Goal: Task Accomplishment & Management: Use online tool/utility

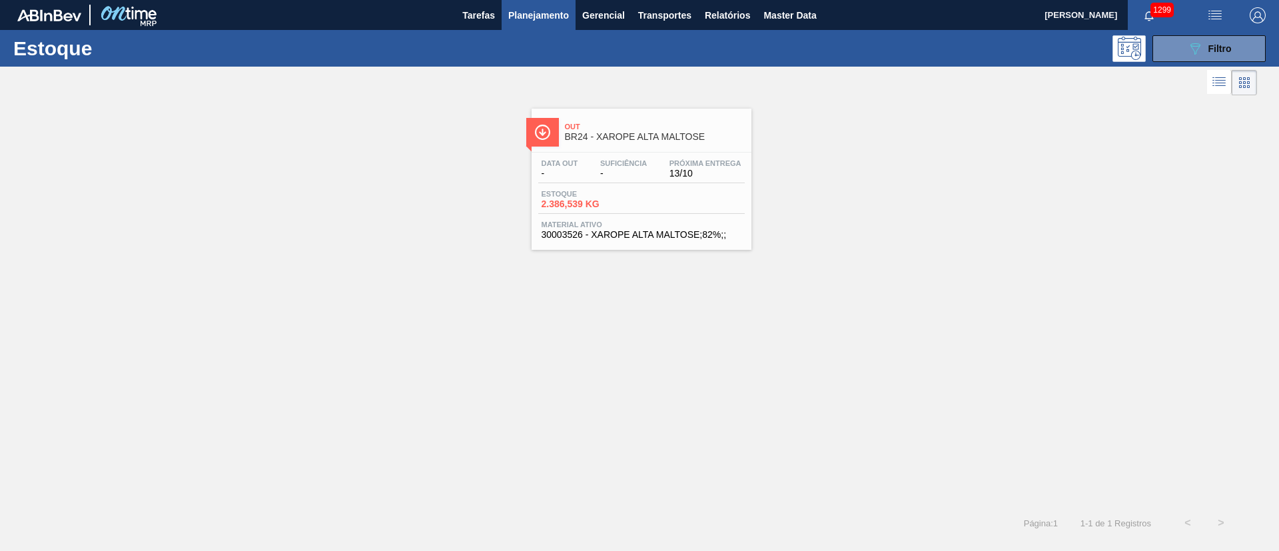
click at [529, 8] on span "Planejamento" at bounding box center [538, 15] width 61 height 16
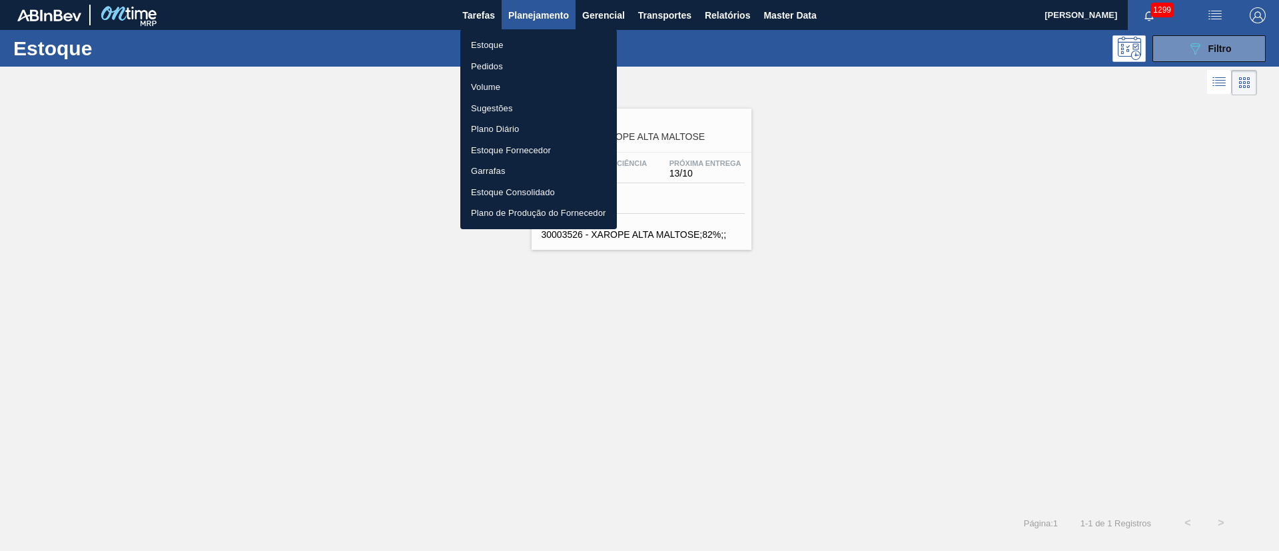
click at [487, 65] on li "Pedidos" at bounding box center [538, 66] width 157 height 21
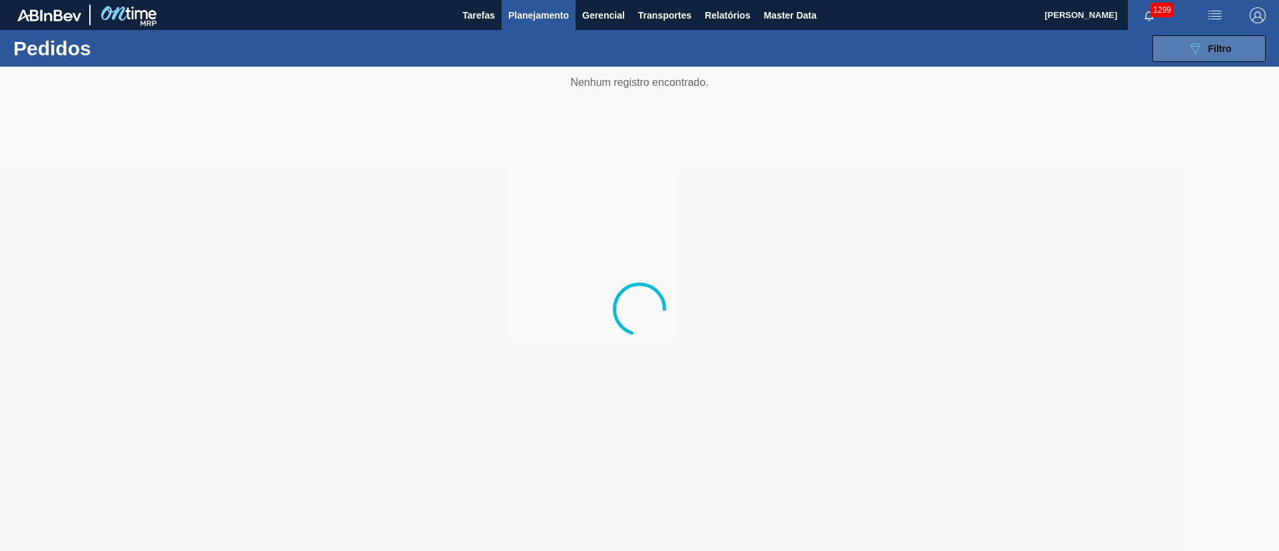
click at [1187, 50] on icon "089F7B8B-B2A5-4AFE-B5C0-19BA573D28AC" at bounding box center [1195, 49] width 16 height 16
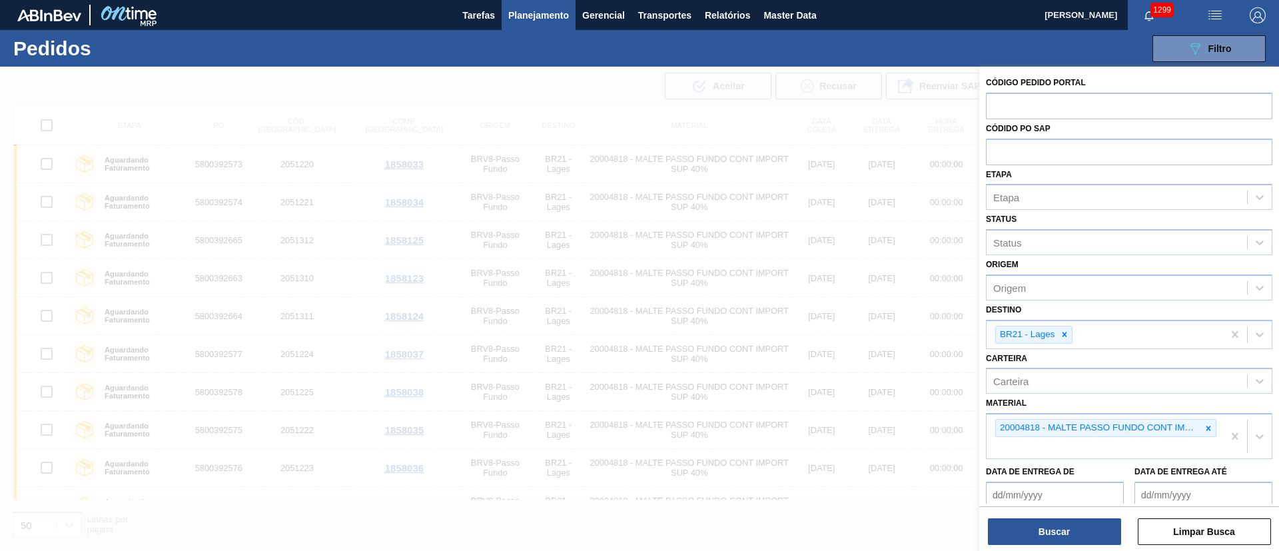
click at [1206, 427] on icon at bounding box center [1208, 428] width 5 height 5
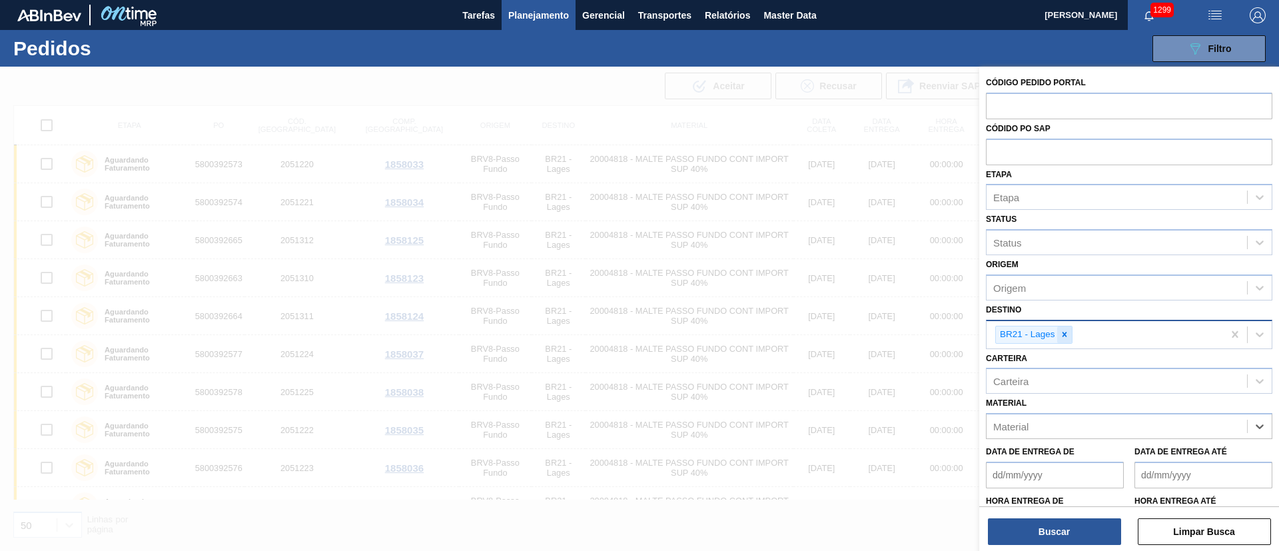
click at [1070, 330] on div at bounding box center [1064, 334] width 15 height 17
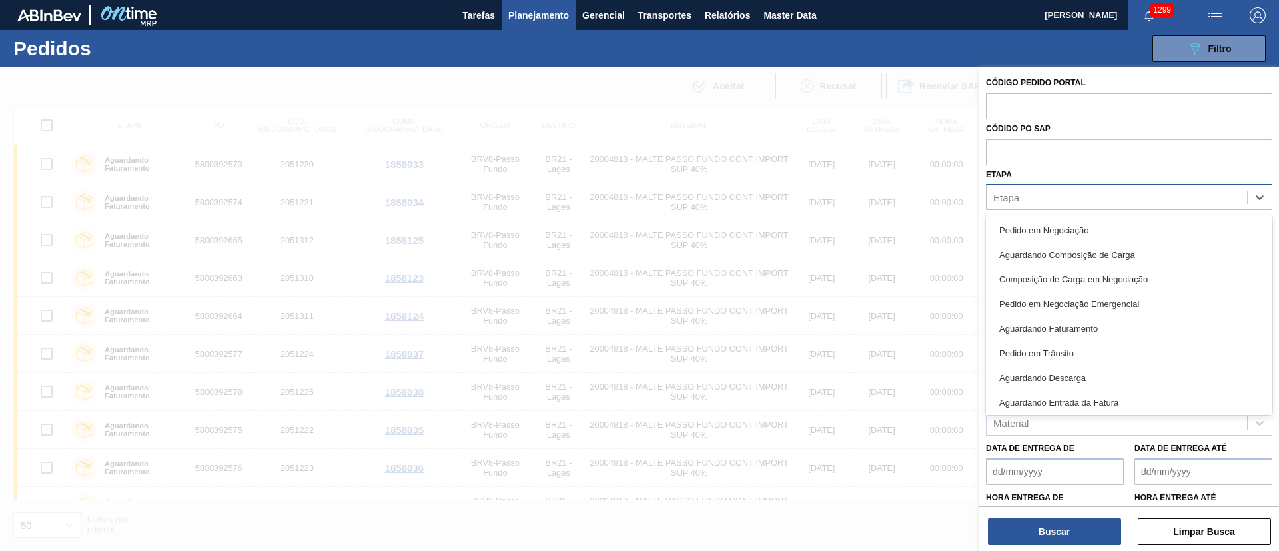
click at [1022, 188] on div "Etapa" at bounding box center [1116, 197] width 260 height 19
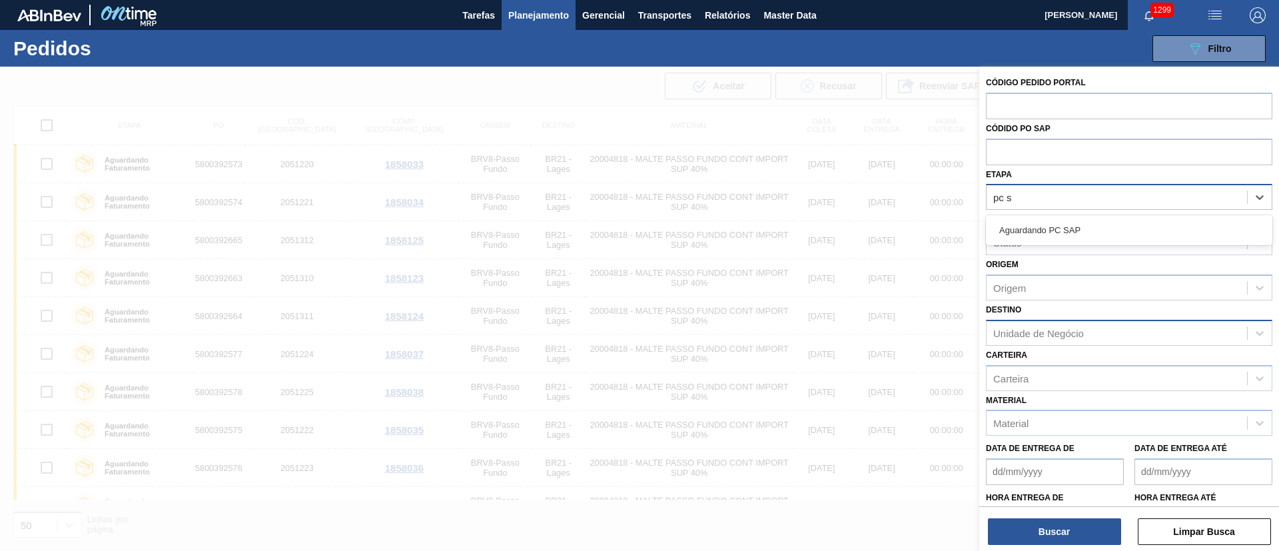
type input "pc sa"
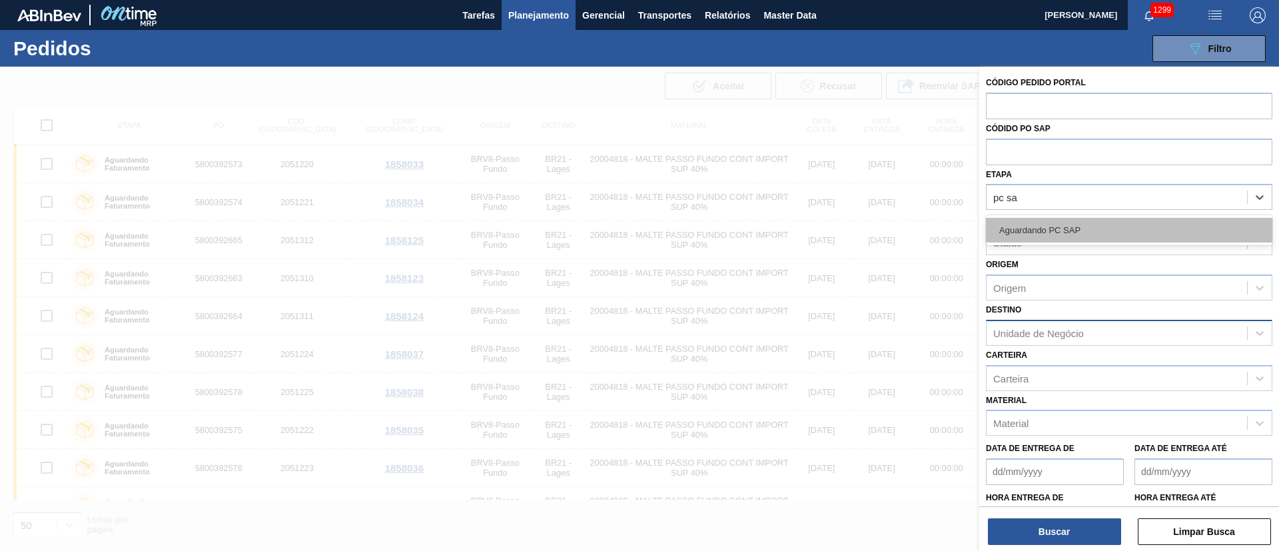
click at [1034, 228] on div "Aguardando PC SAP" at bounding box center [1129, 230] width 286 height 25
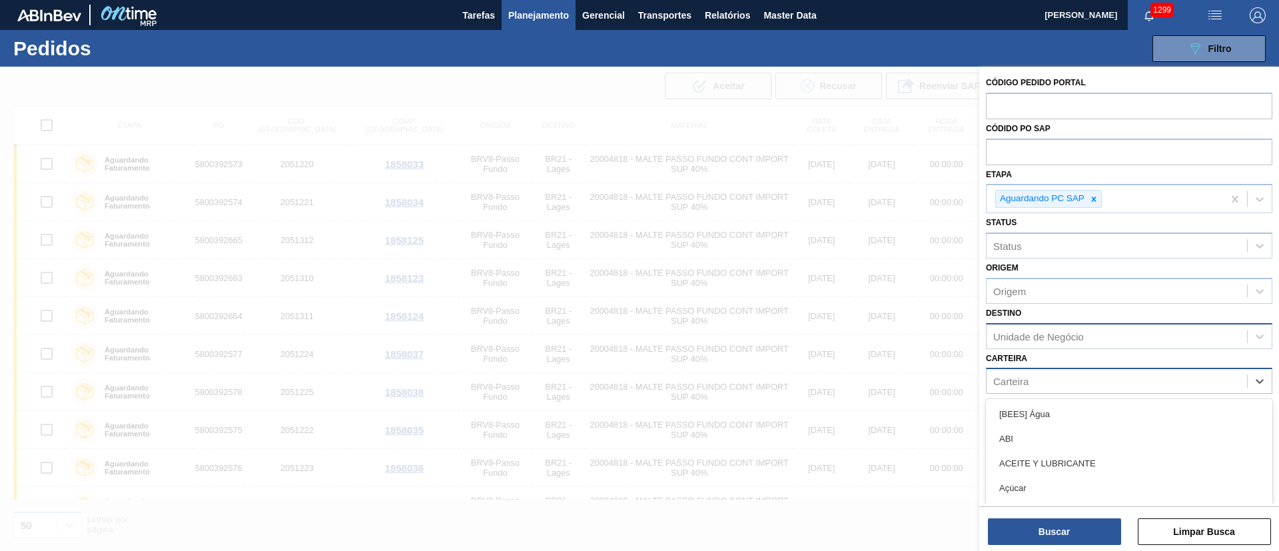
click at [1012, 382] on div "Carteira" at bounding box center [1010, 381] width 35 height 11
type input "malte"
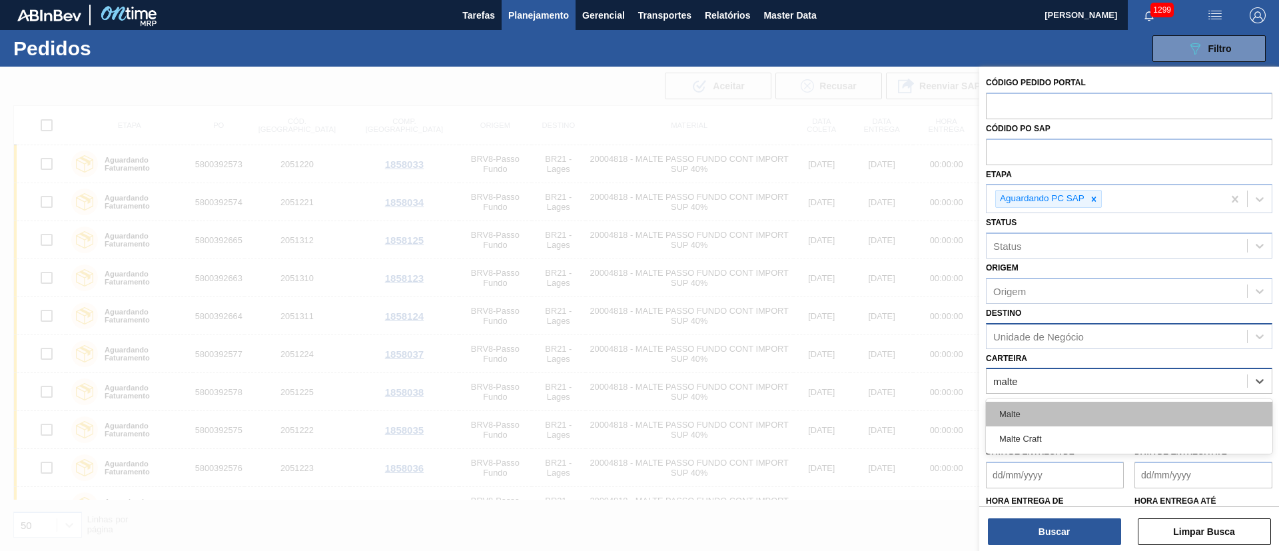
click at [1042, 402] on div "Malte" at bounding box center [1129, 414] width 286 height 25
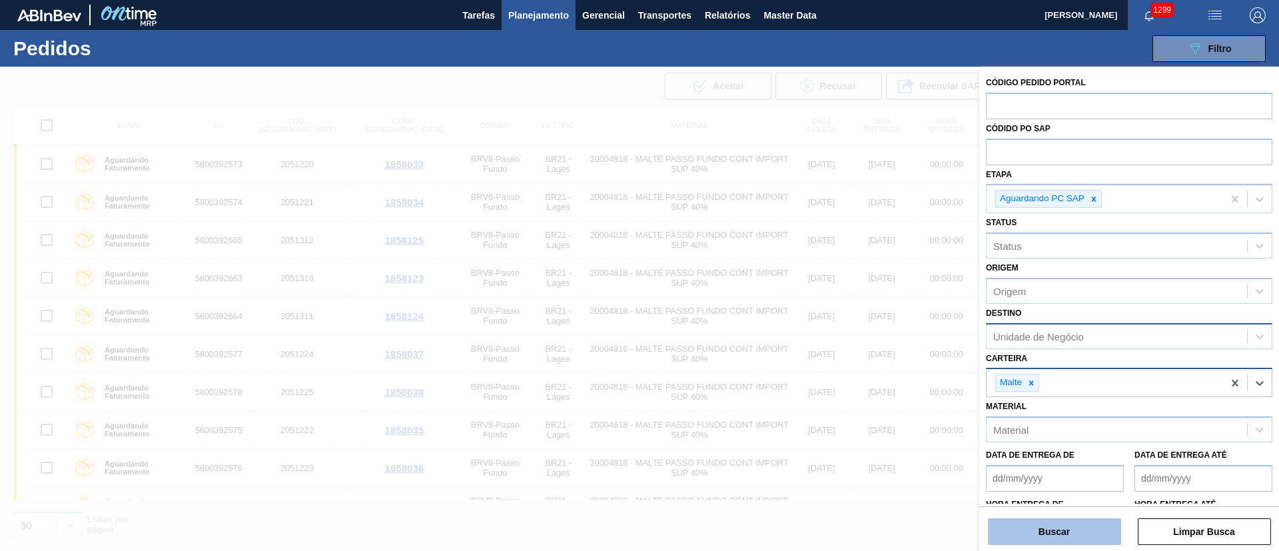
click at [1040, 521] on button "Buscar" at bounding box center [1054, 531] width 133 height 27
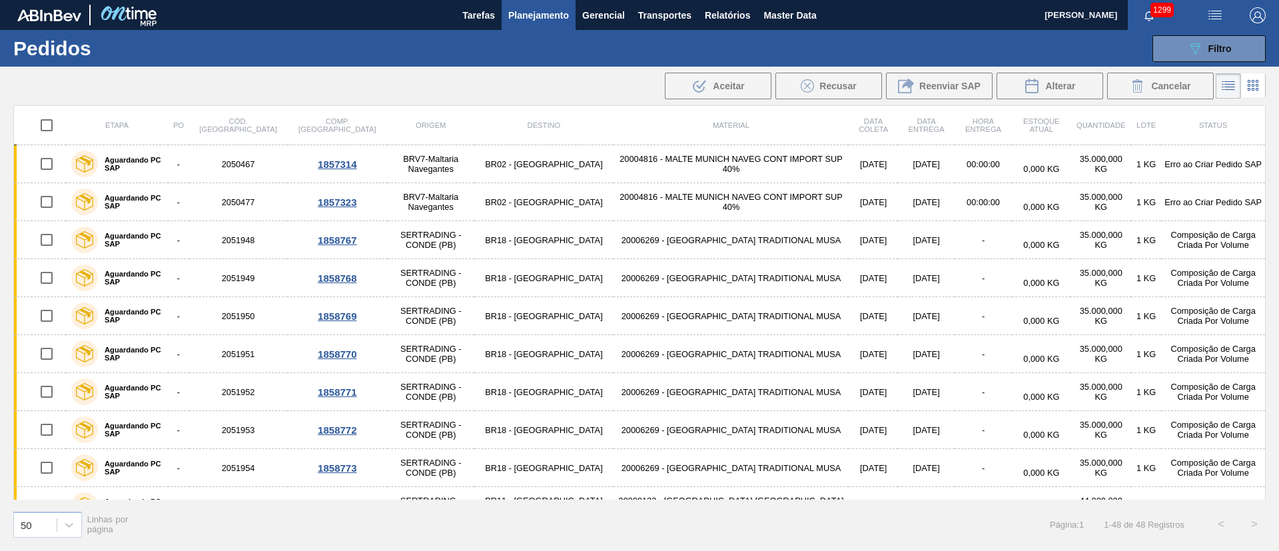
drag, startPoint x: 48, startPoint y: 122, endPoint x: 49, endPoint y: 129, distance: 6.8
click at [48, 122] on input "checkbox" at bounding box center [47, 125] width 28 height 28
checkbox input "true"
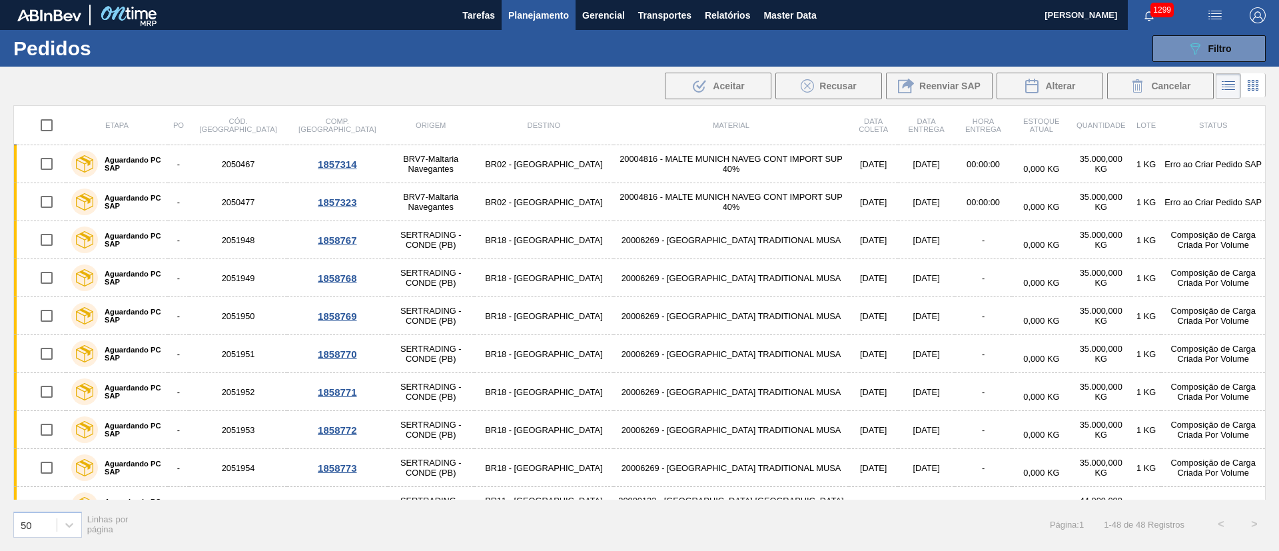
checkbox input "true"
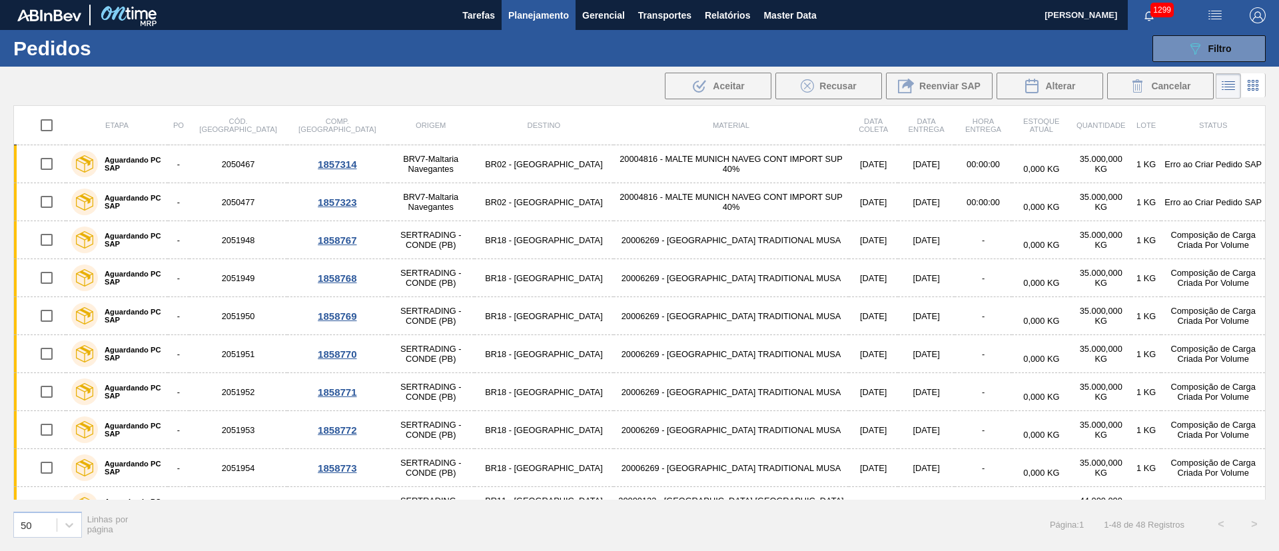
checkbox input "true"
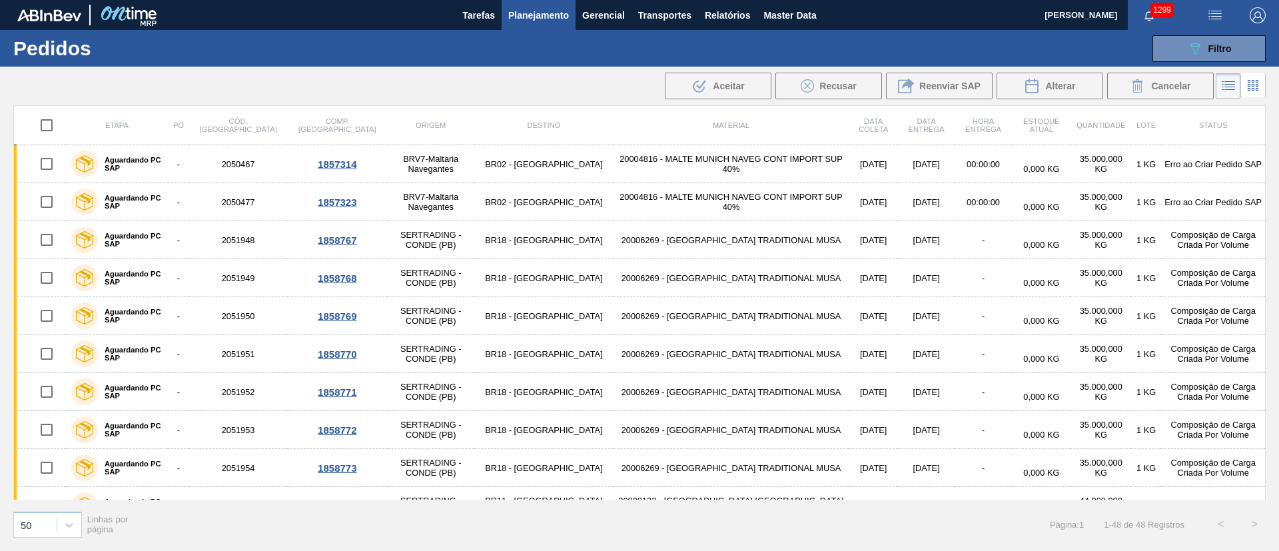
checkbox input "true"
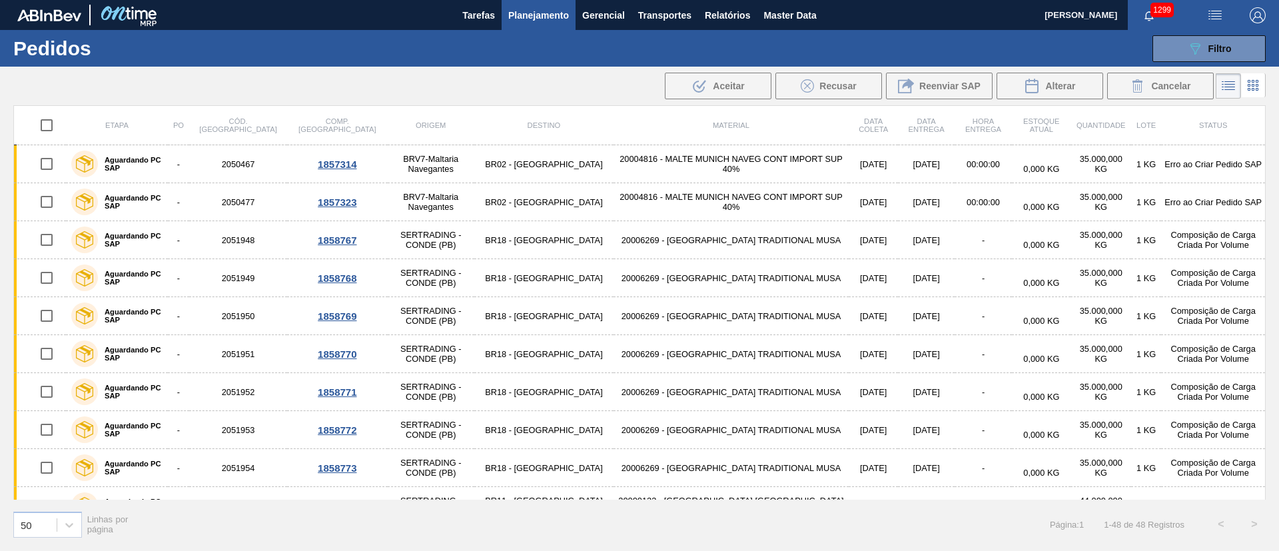
checkbox input "true"
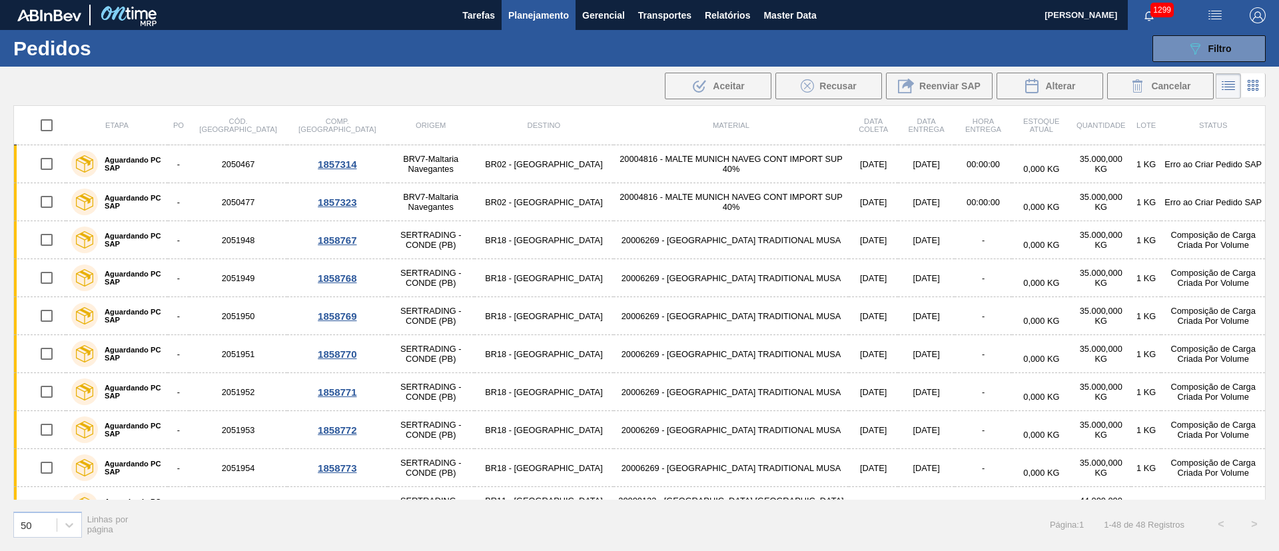
checkbox input "true"
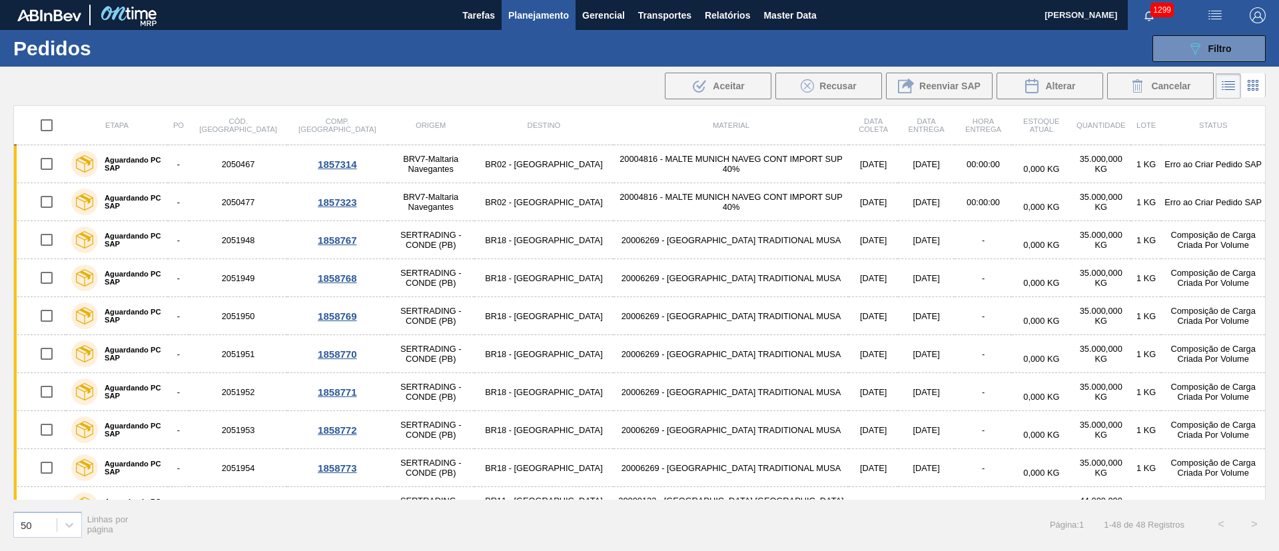
checkbox input "true"
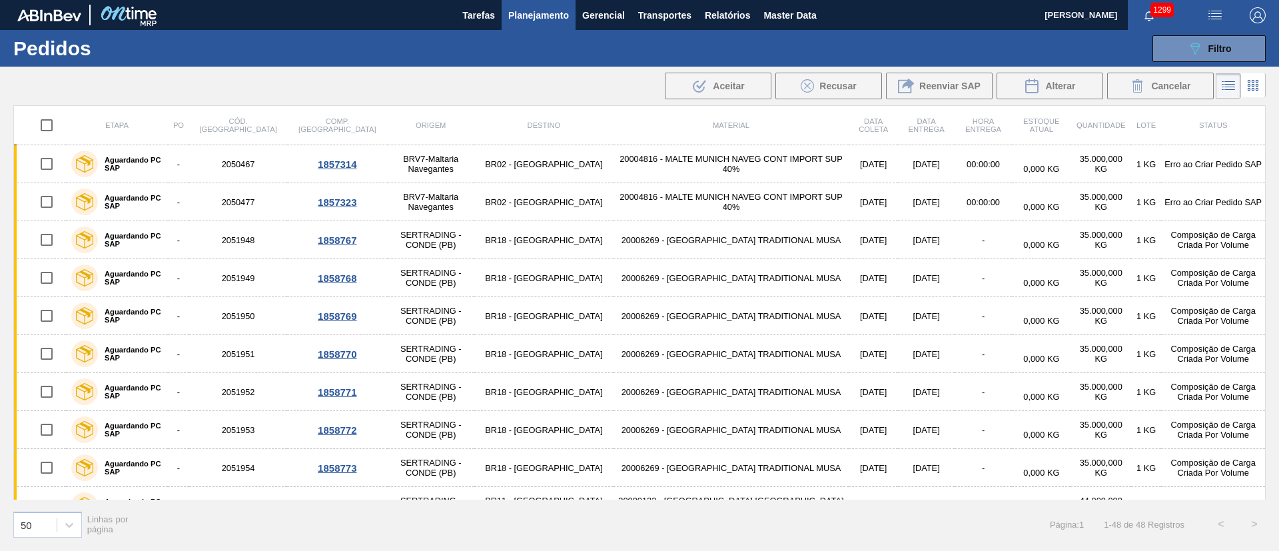
checkbox input "true"
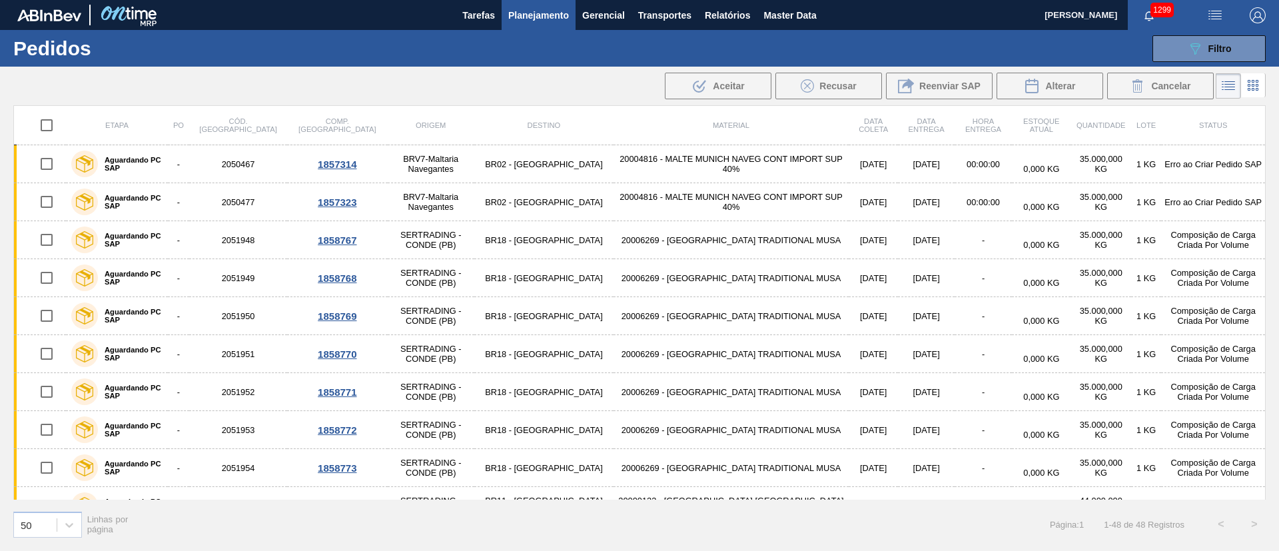
checkbox input "true"
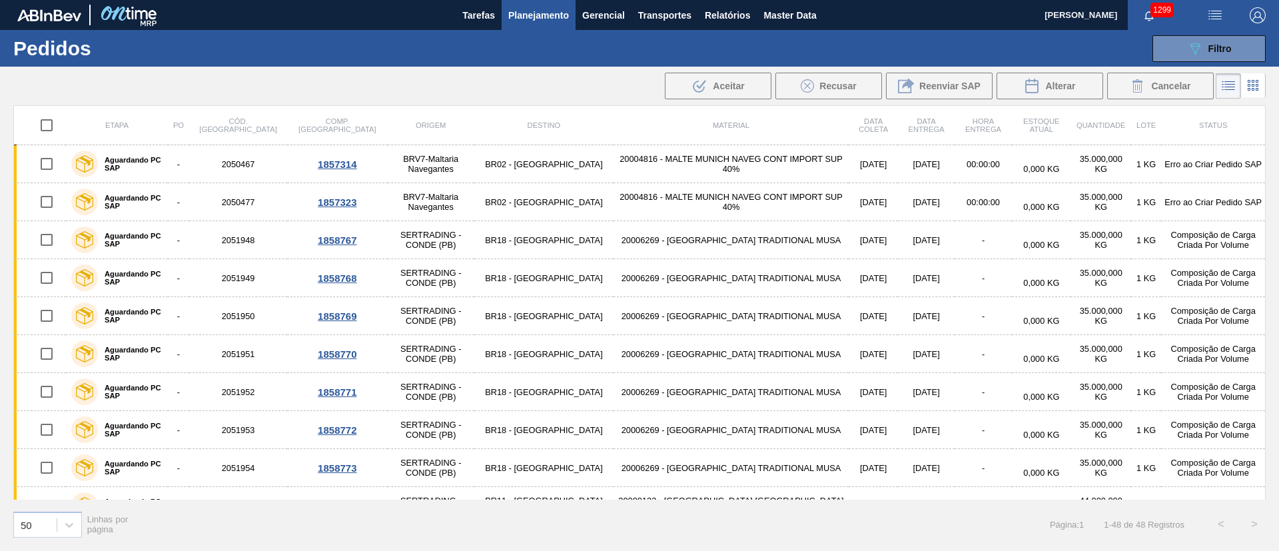
checkbox input "true"
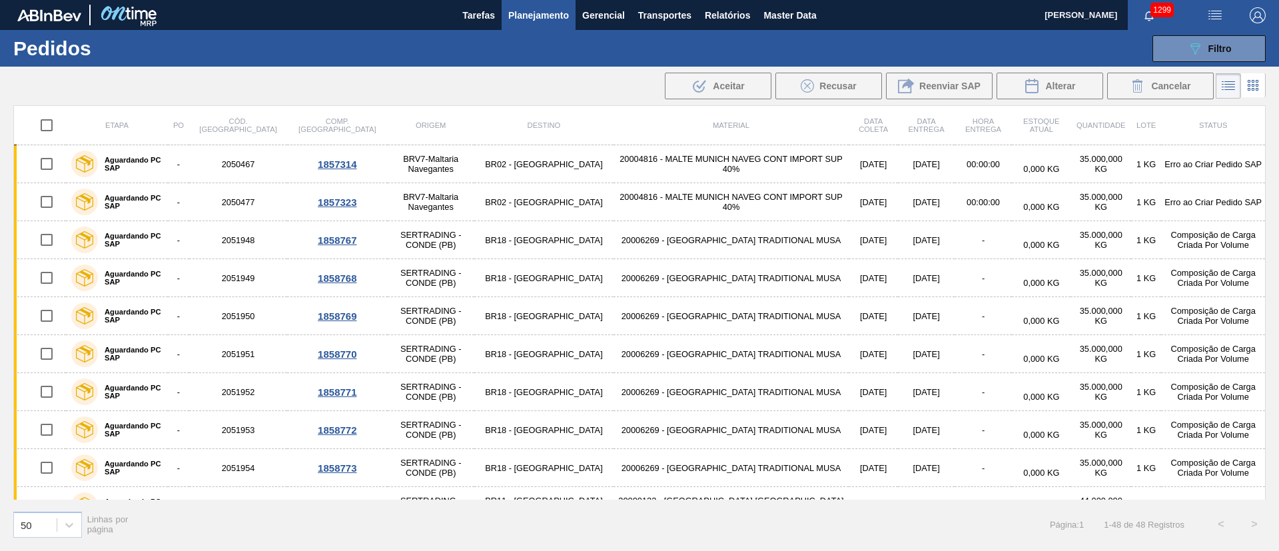
checkbox input "true"
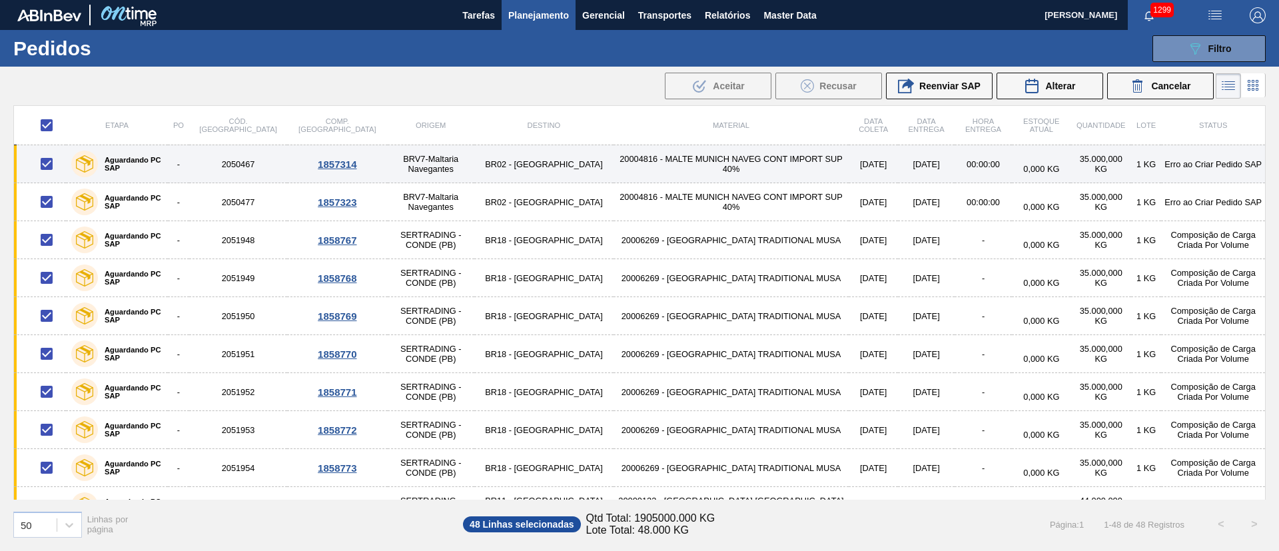
click at [45, 165] on input "checkbox" at bounding box center [47, 164] width 28 height 28
checkbox input "false"
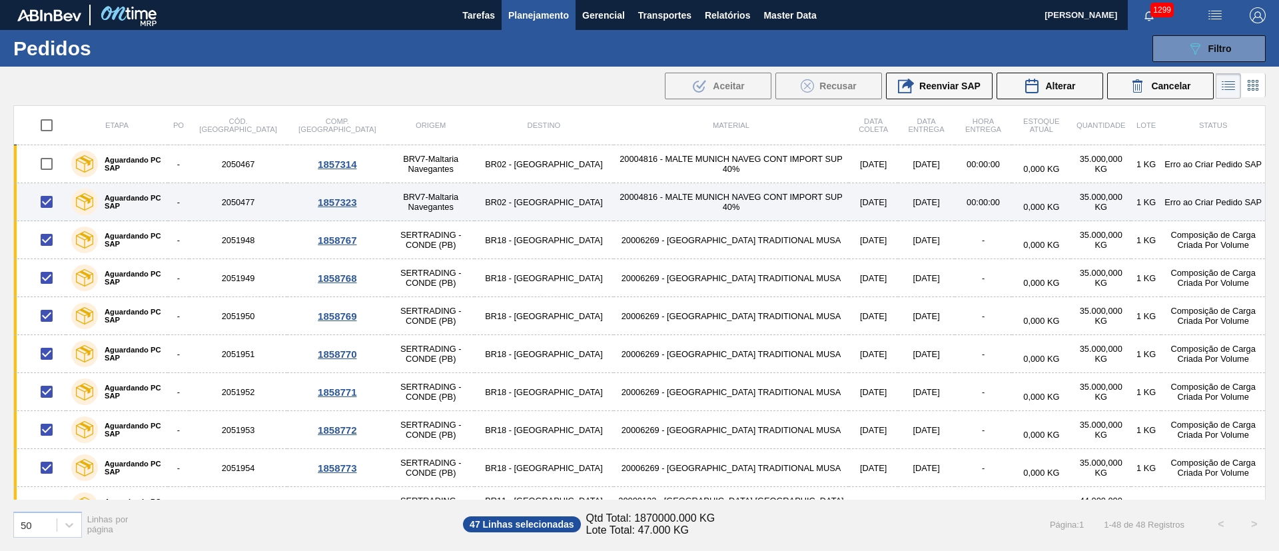
click at [45, 202] on input "checkbox" at bounding box center [47, 202] width 28 height 28
checkbox input "false"
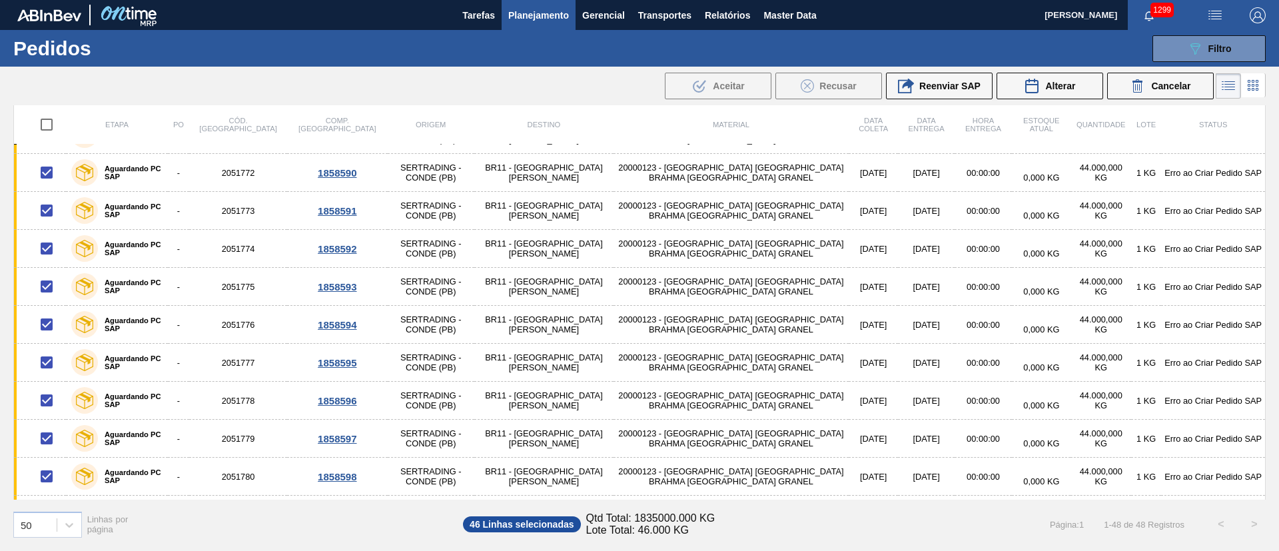
scroll to position [1468, 0]
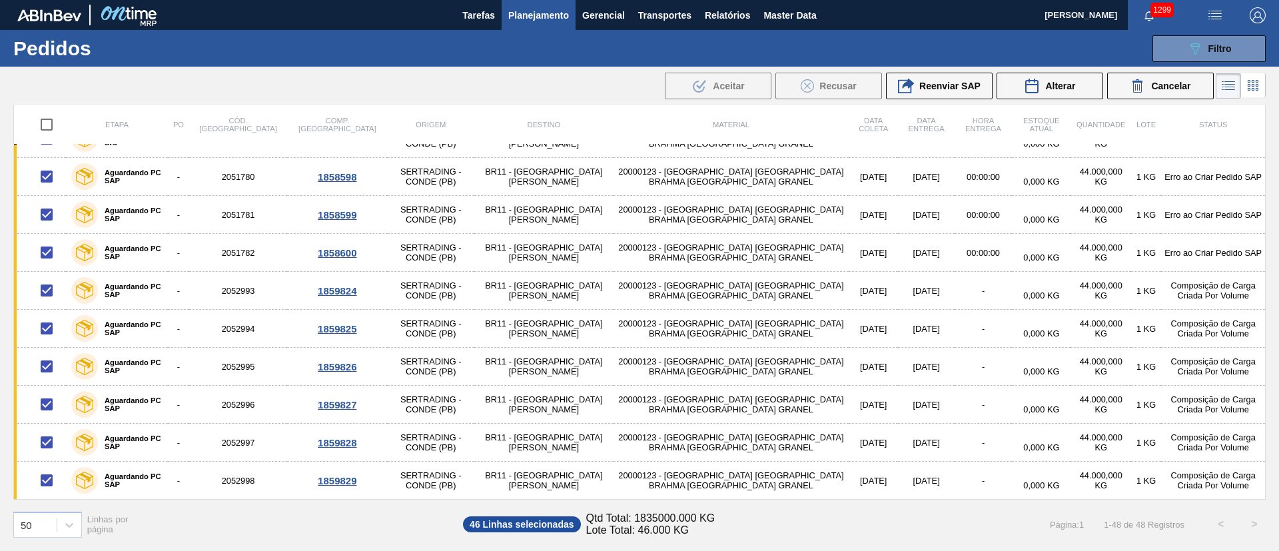
click at [930, 83] on span "Reenviar SAP" at bounding box center [949, 86] width 61 height 11
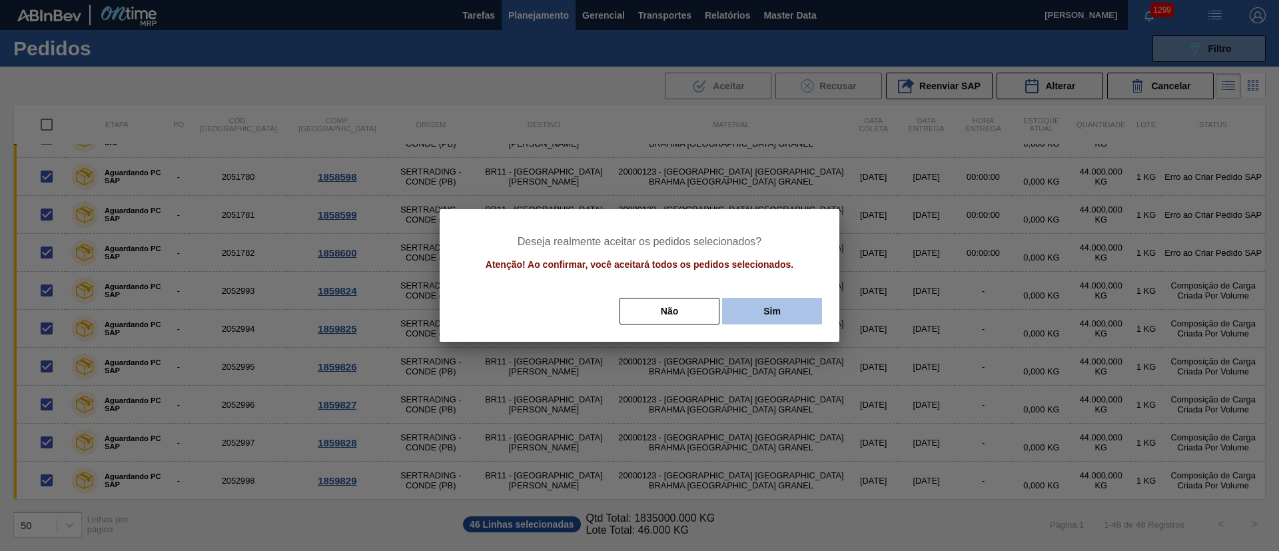
click at [767, 305] on button "Sim" at bounding box center [772, 311] width 100 height 27
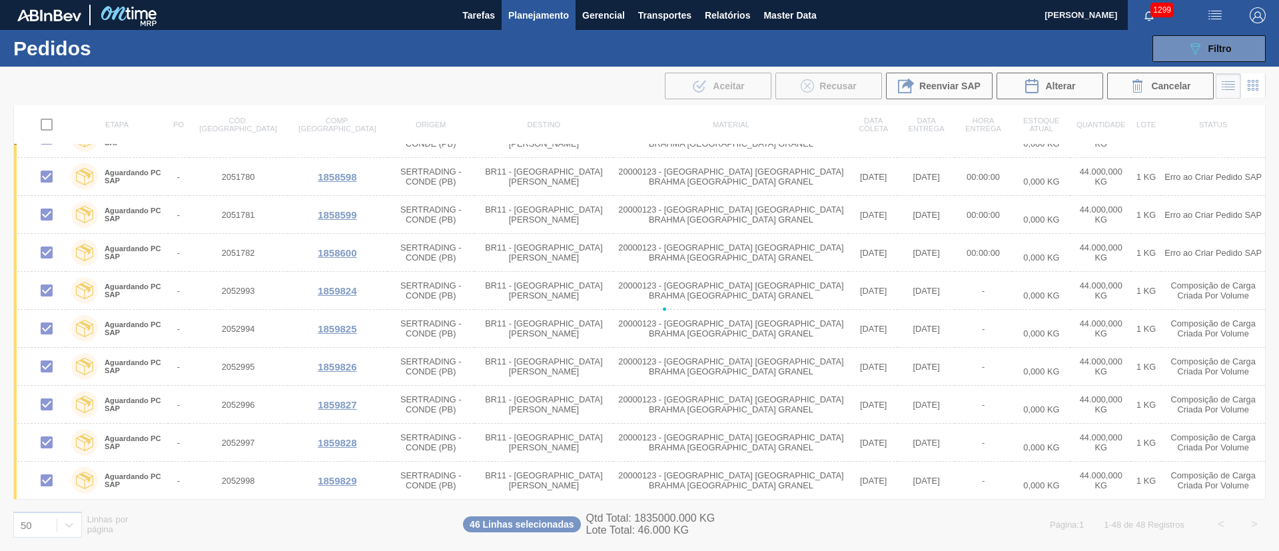
checkbox input "false"
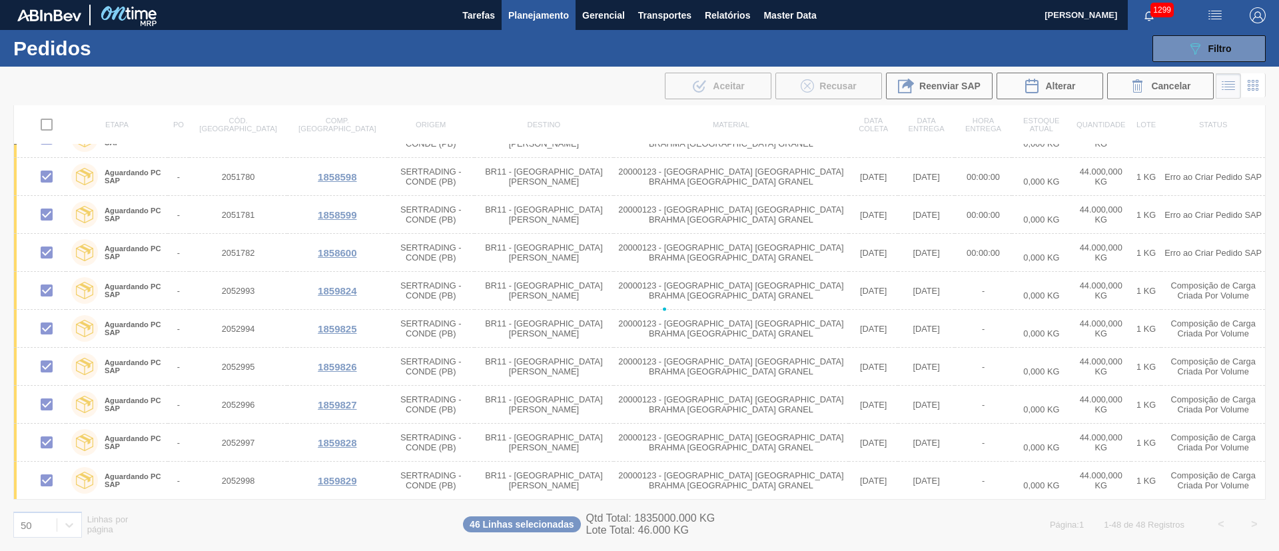
checkbox input "false"
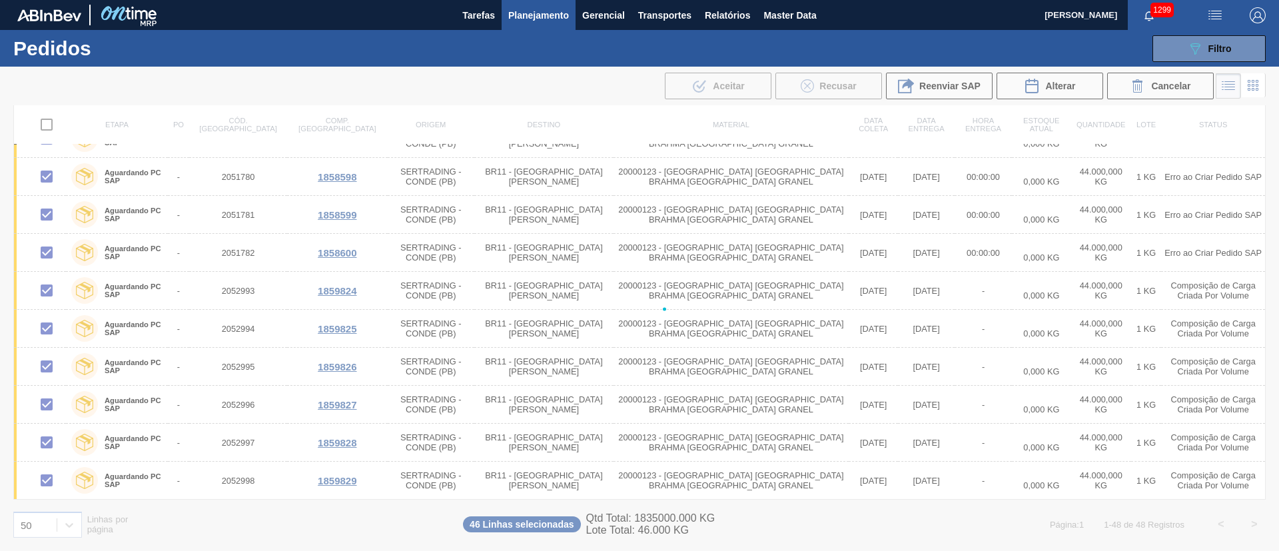
checkbox input "false"
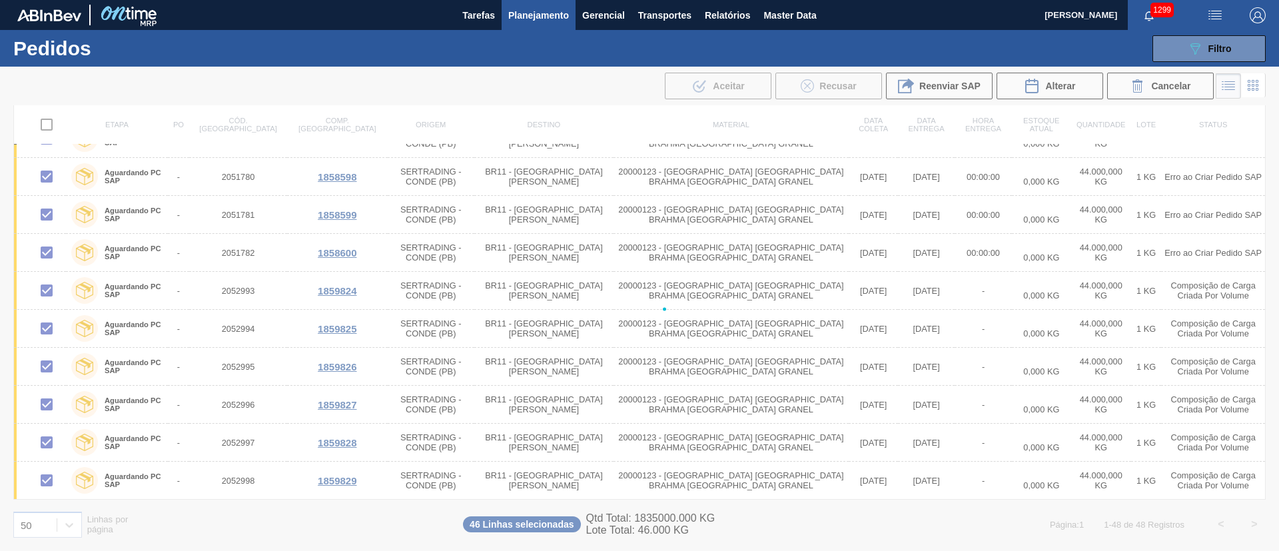
checkbox input "false"
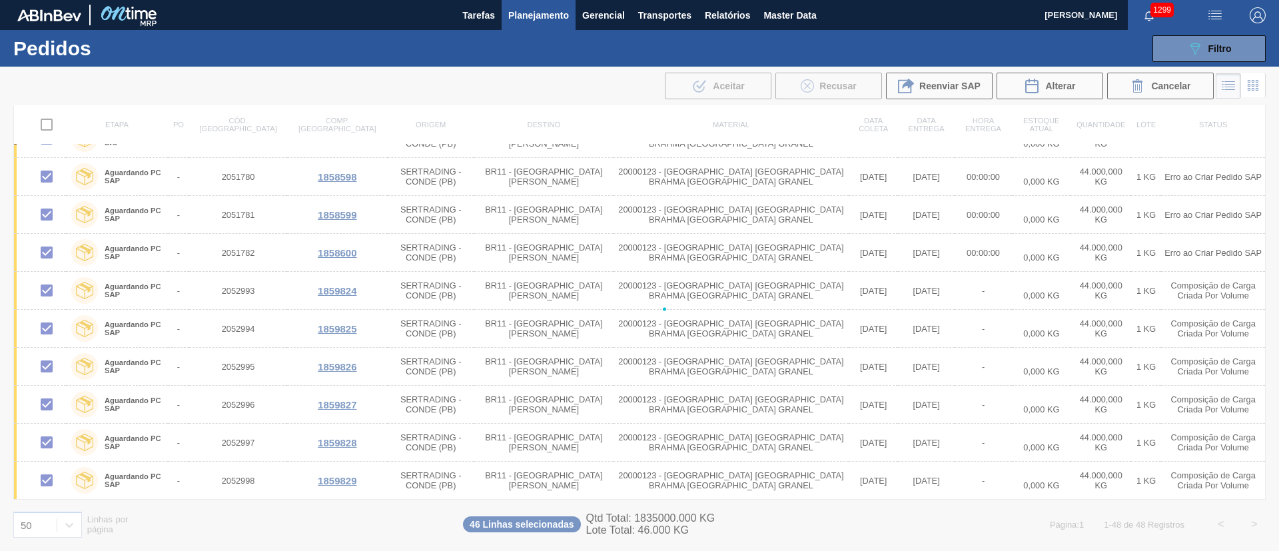
checkbox input "false"
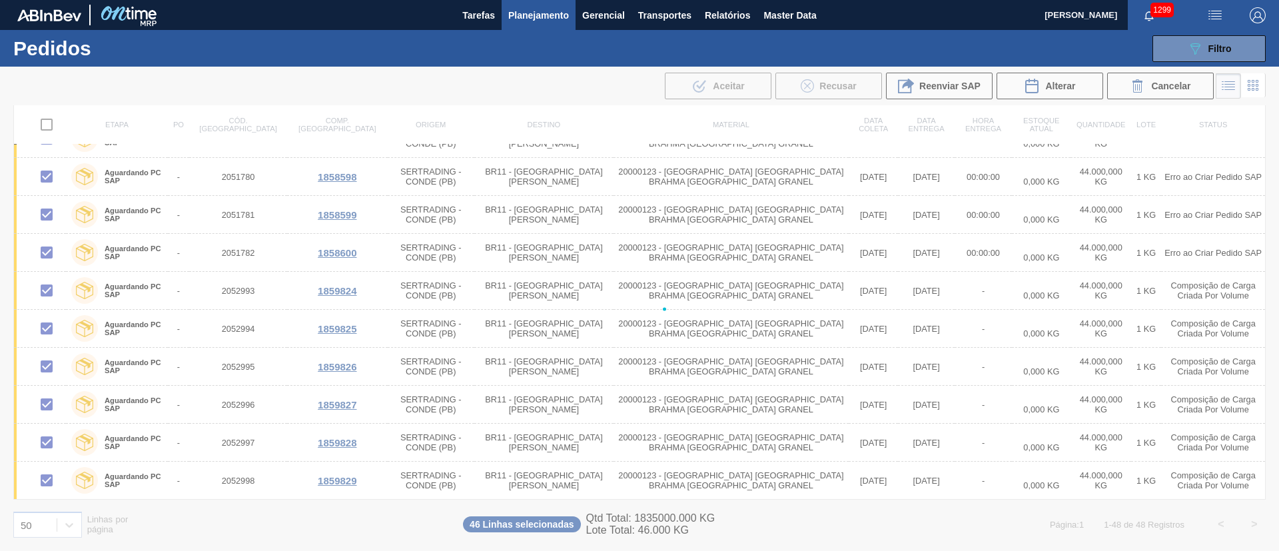
checkbox input "false"
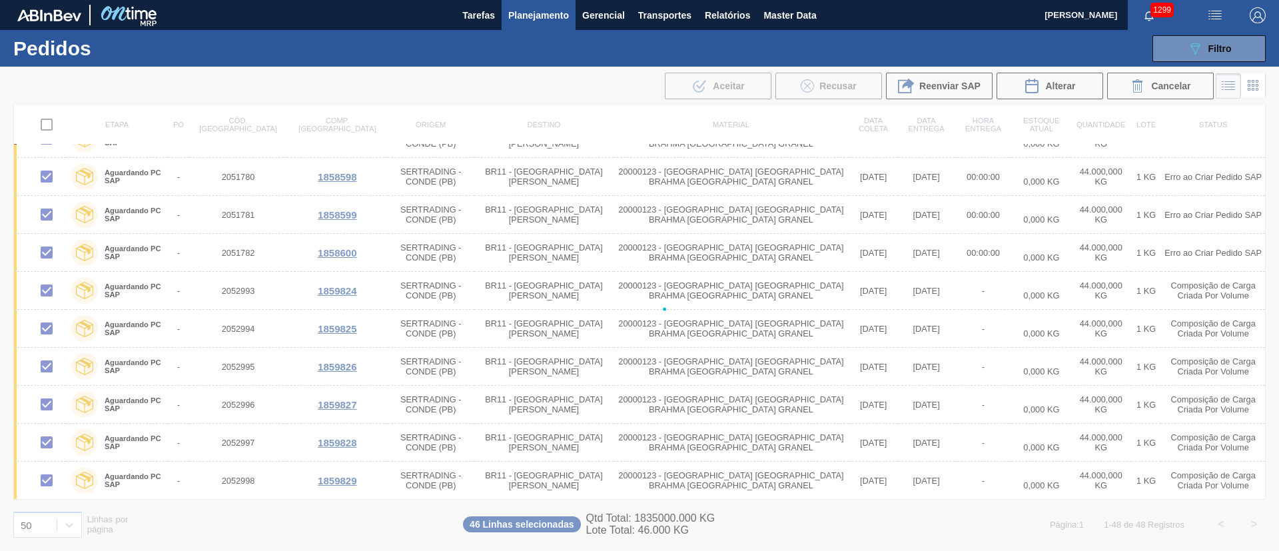
checkbox input "false"
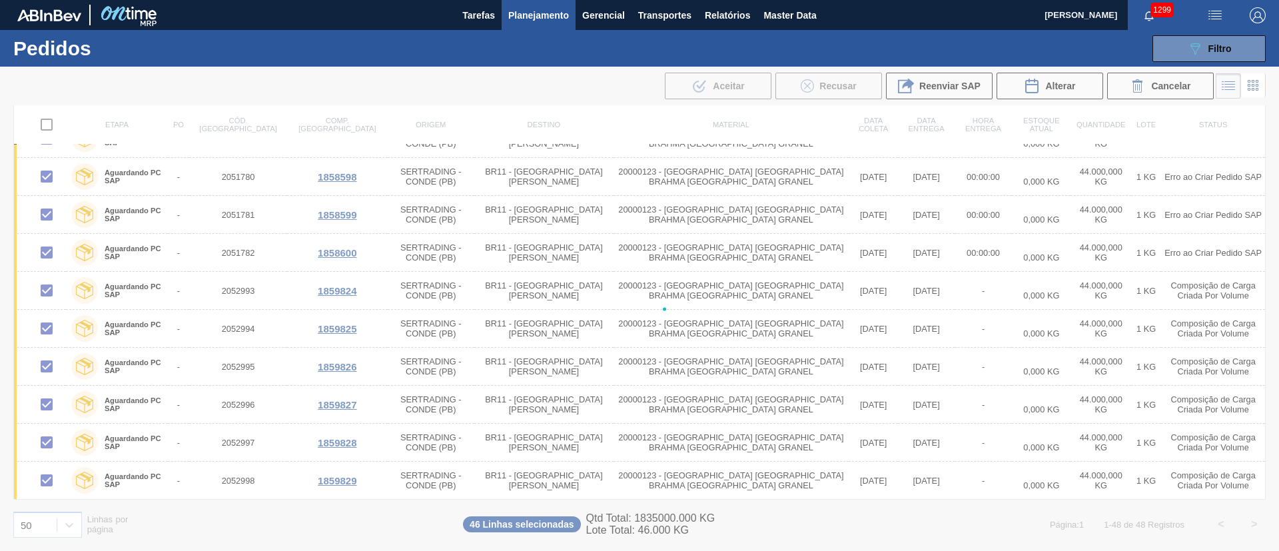
checkbox input "false"
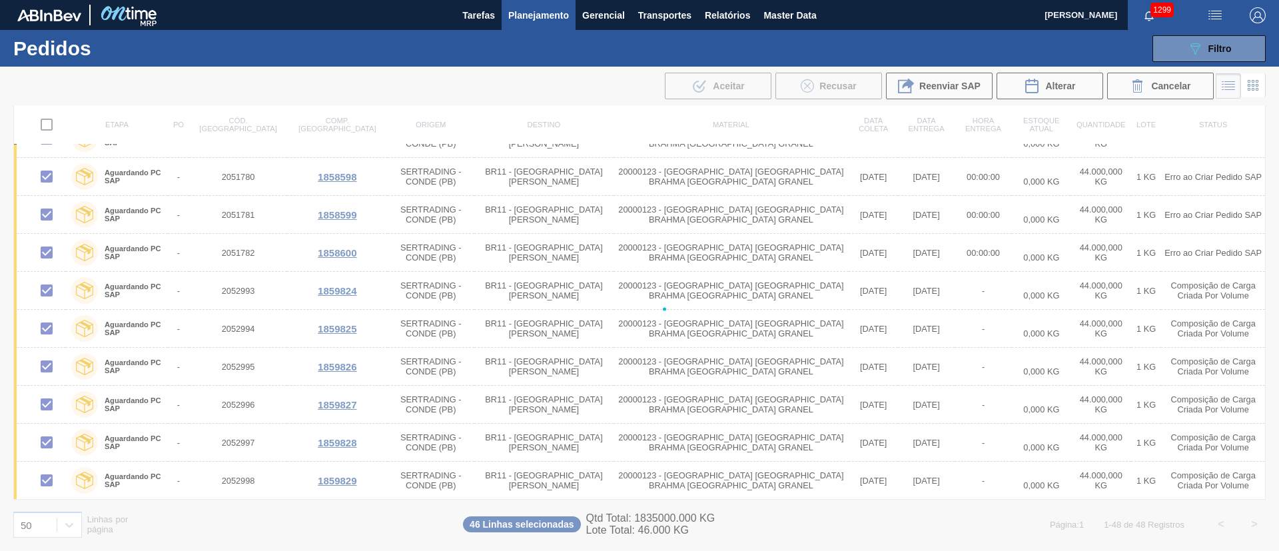
checkbox input "false"
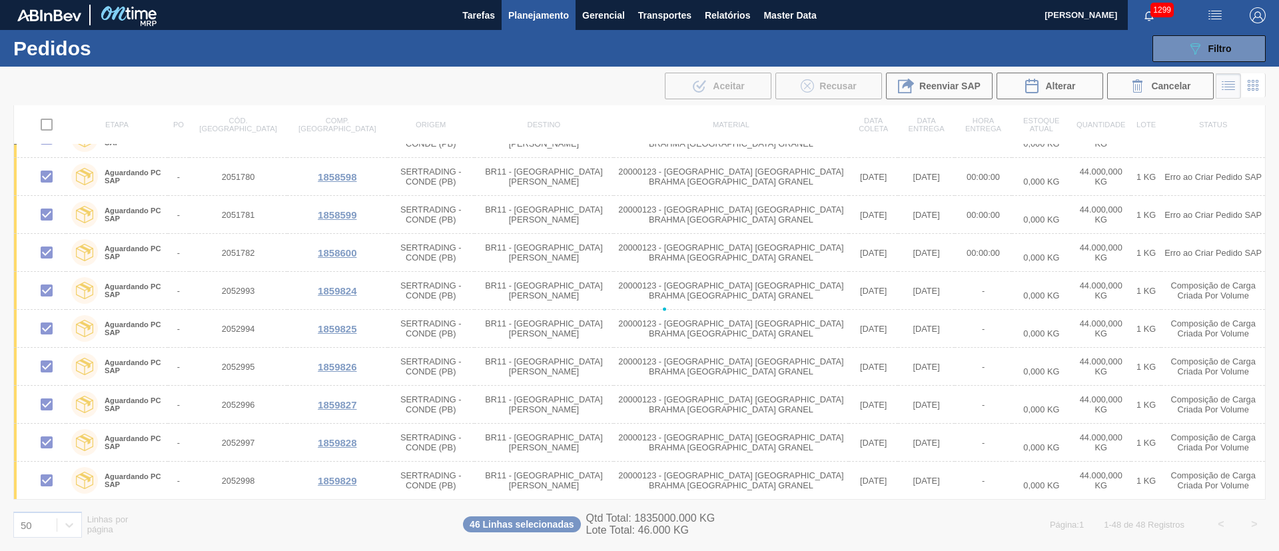
checkbox input "false"
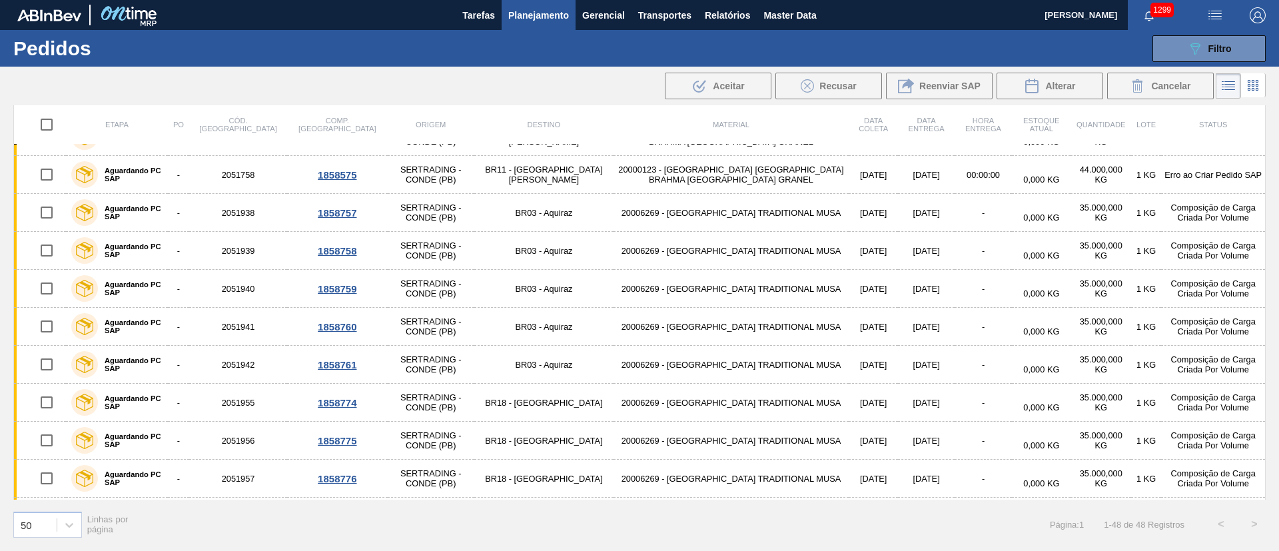
scroll to position [0, 0]
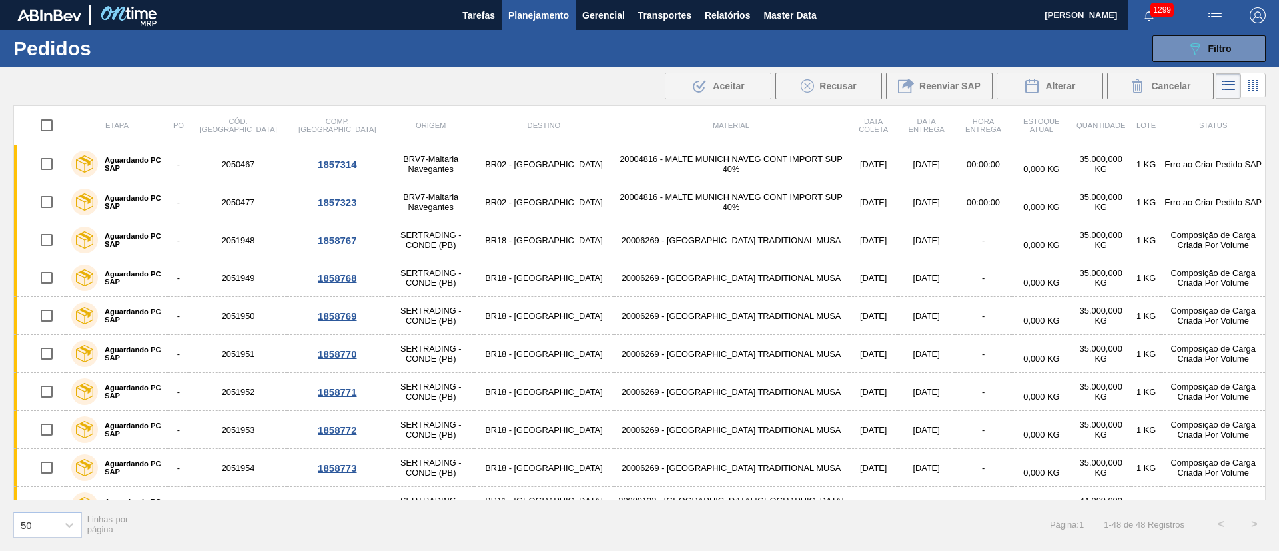
click at [535, 21] on span "Planejamento" at bounding box center [538, 15] width 61 height 16
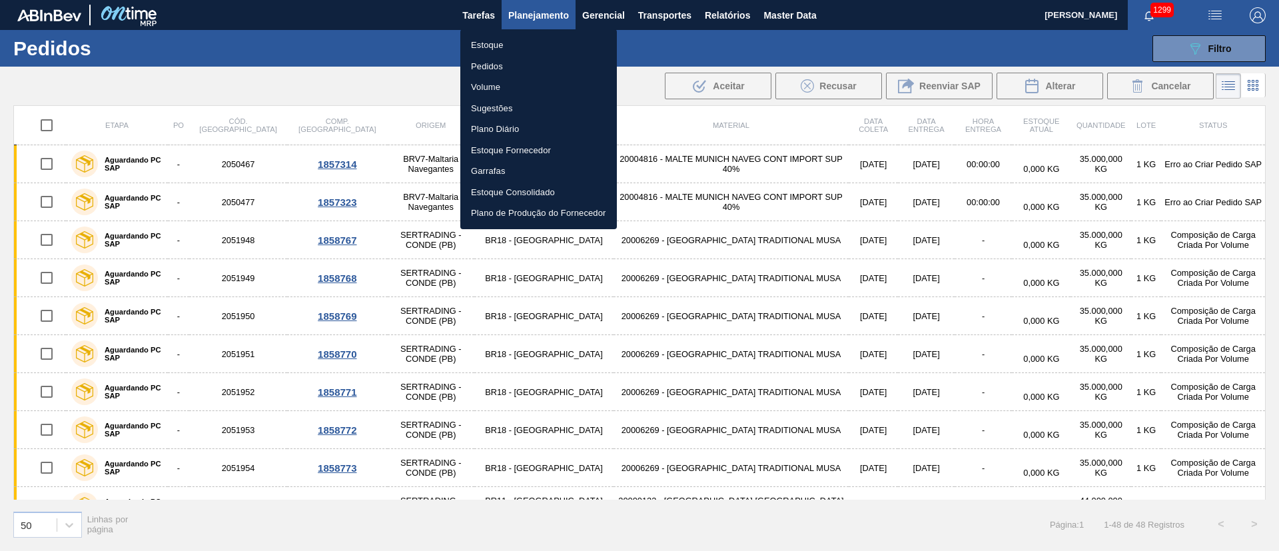
click at [793, 13] on div at bounding box center [639, 275] width 1279 height 551
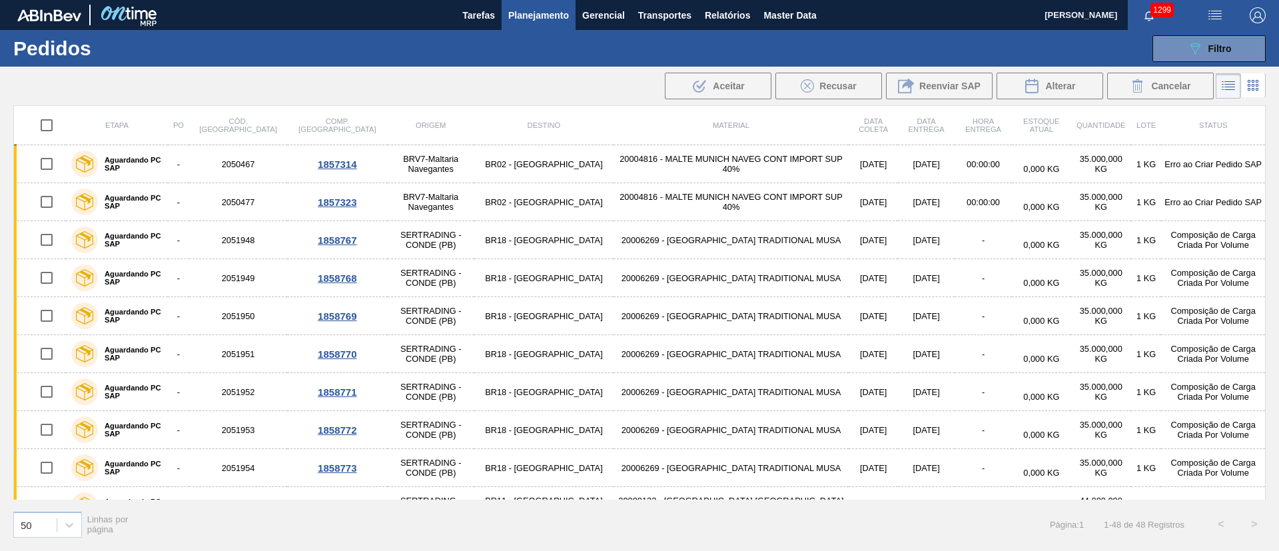
click at [537, 15] on span "Planejamento" at bounding box center [538, 15] width 61 height 16
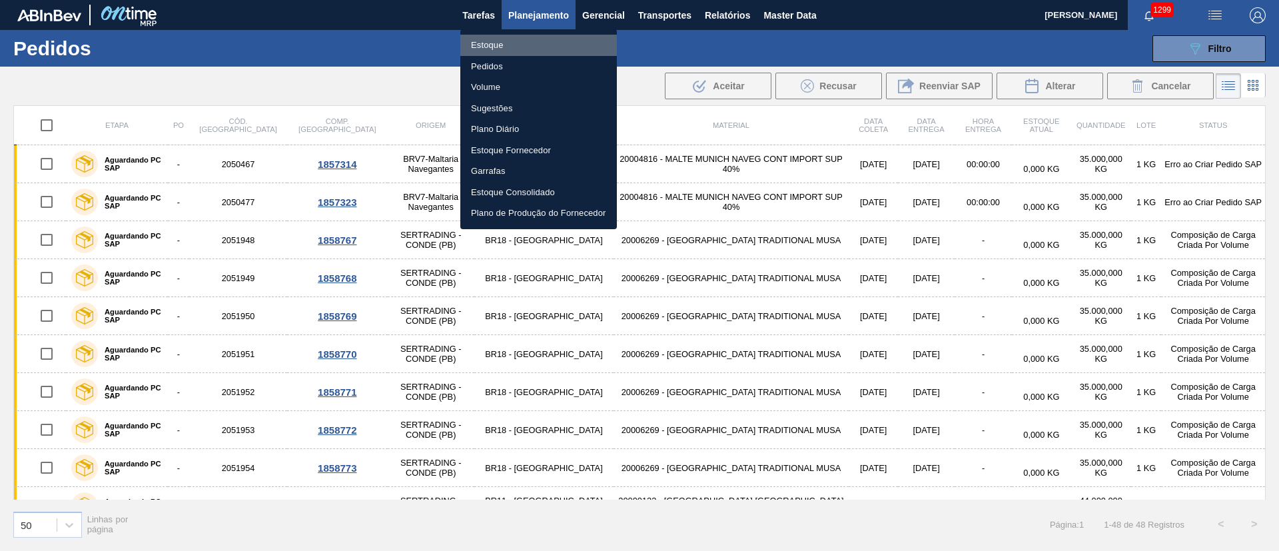
click at [497, 41] on li "Estoque" at bounding box center [538, 45] width 157 height 21
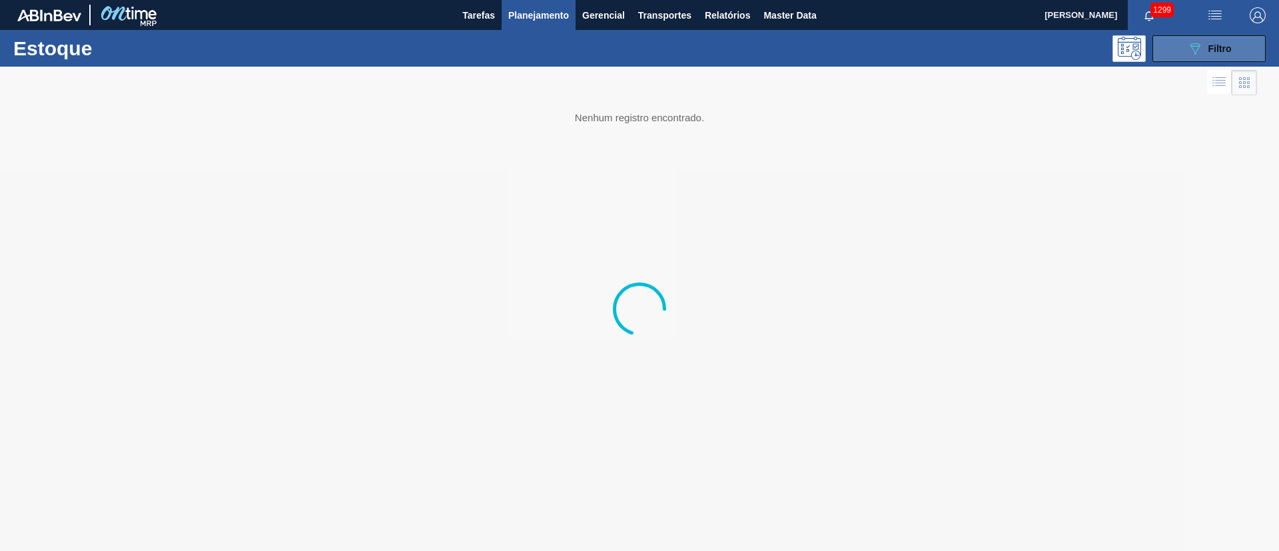
click at [1178, 51] on button "089F7B8B-B2A5-4AFE-B5C0-19BA573D28AC Filtro" at bounding box center [1208, 48] width 113 height 27
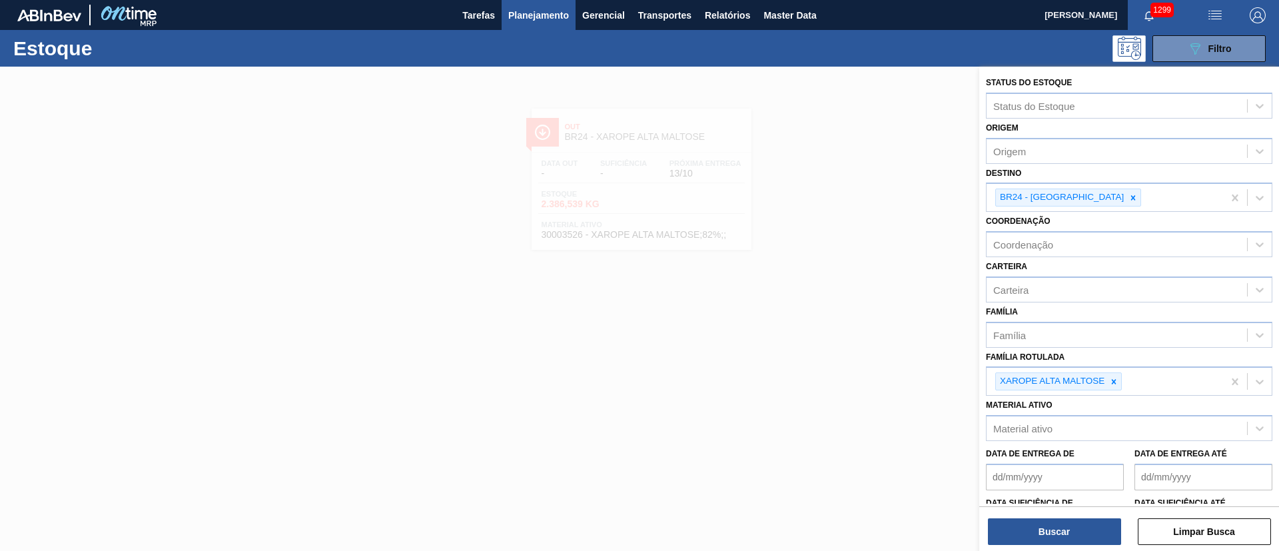
click at [1128, 196] on icon at bounding box center [1132, 197] width 9 height 9
type input "16"
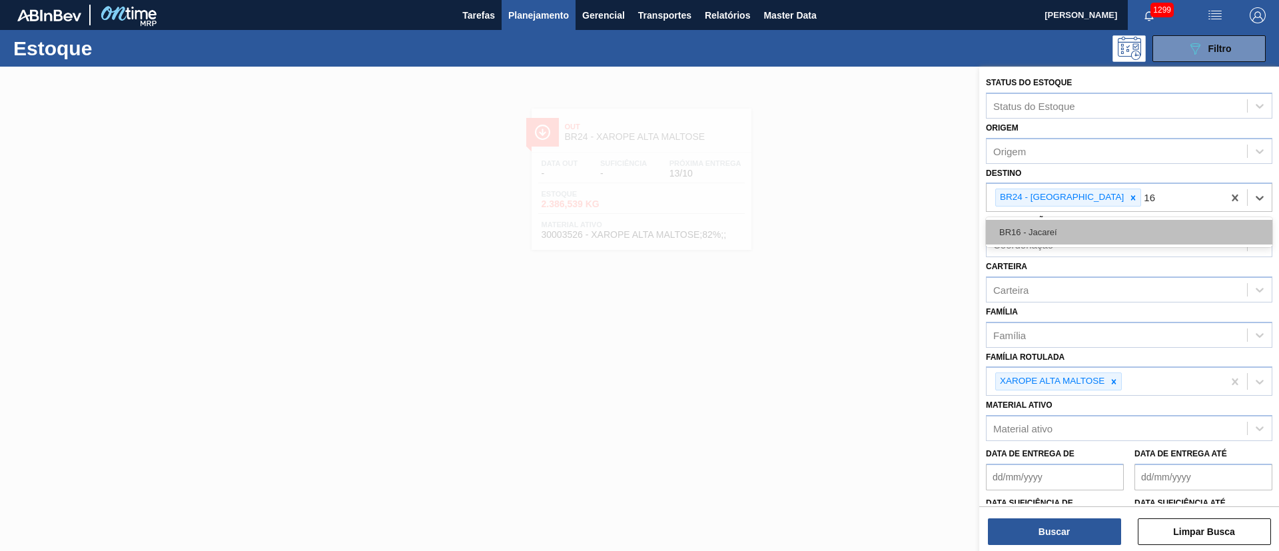
click at [1096, 236] on div "BR16 - Jacareí" at bounding box center [1129, 232] width 286 height 25
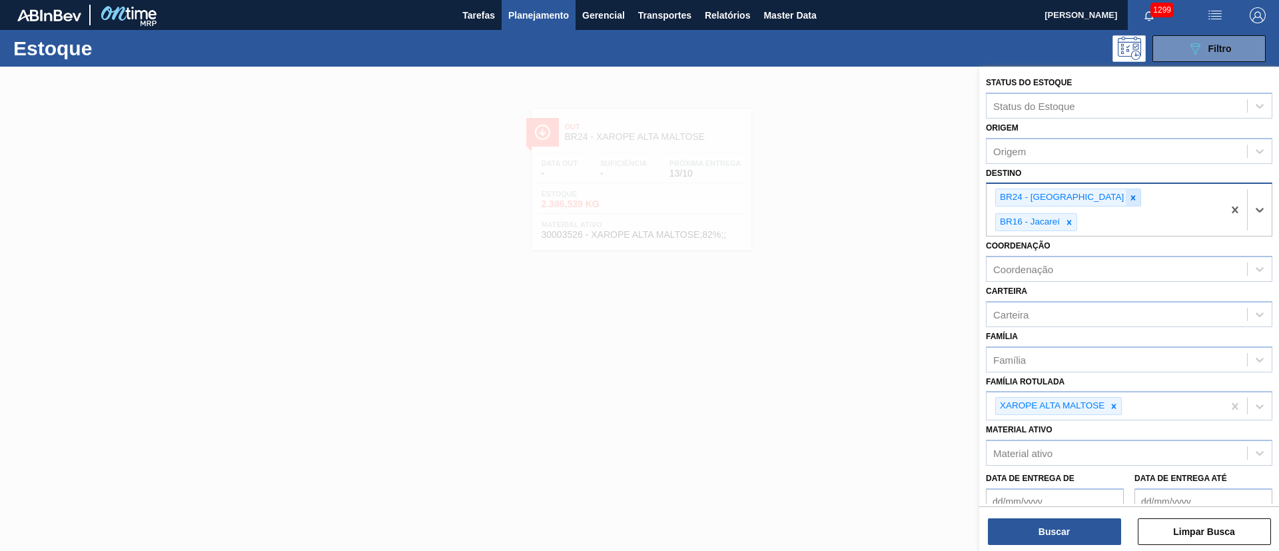
click at [1131, 199] on icon at bounding box center [1133, 197] width 5 height 5
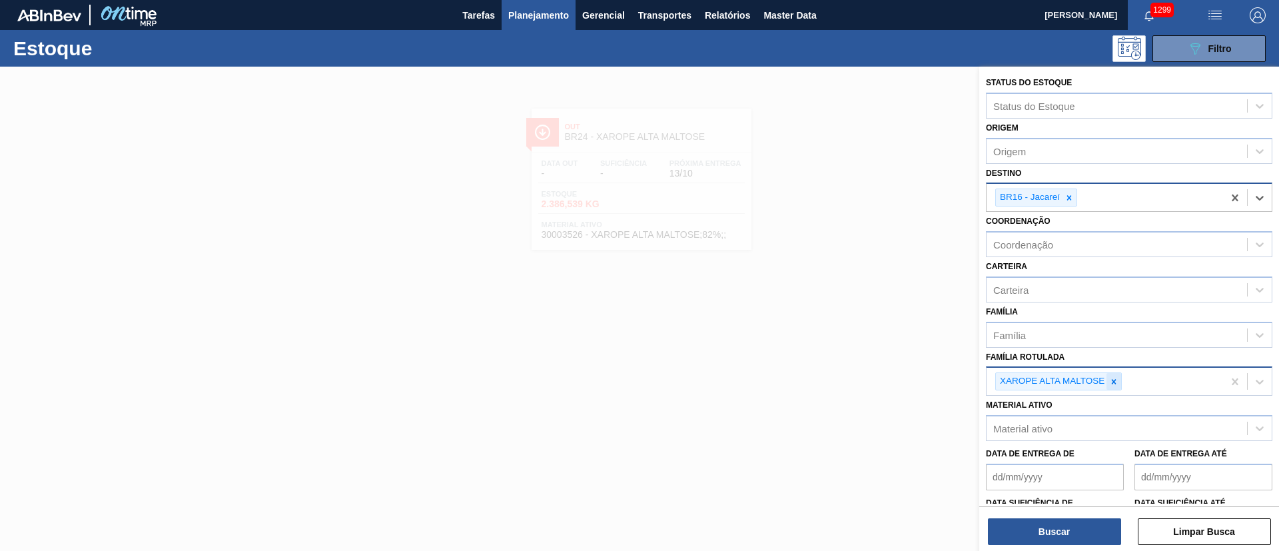
click at [1112, 381] on icon at bounding box center [1113, 381] width 9 height 9
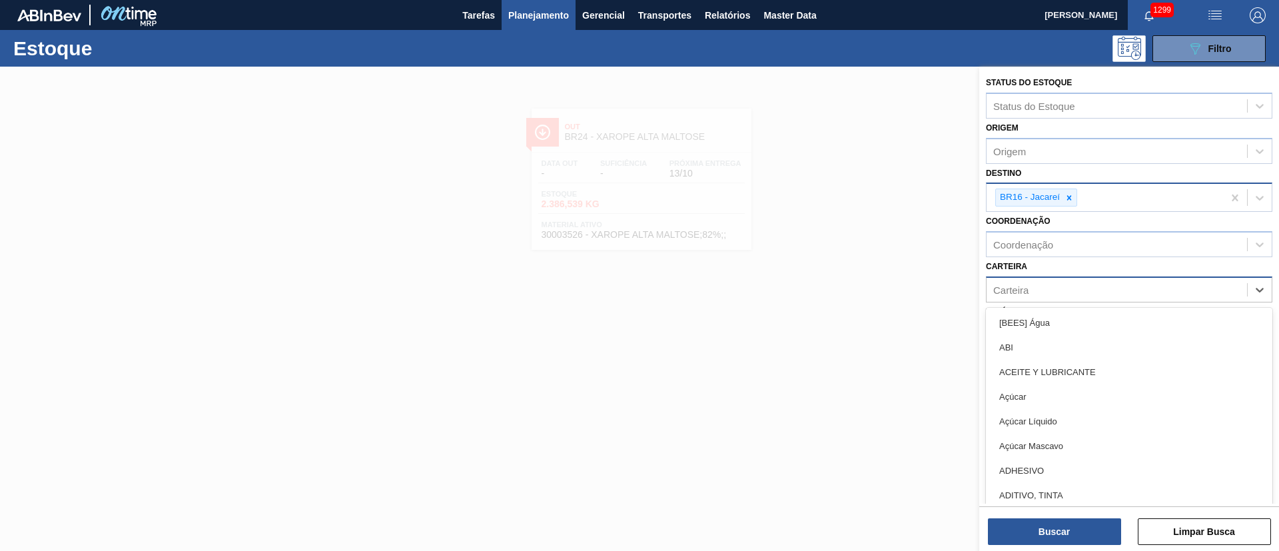
click at [1032, 295] on div "Carteira" at bounding box center [1116, 289] width 260 height 19
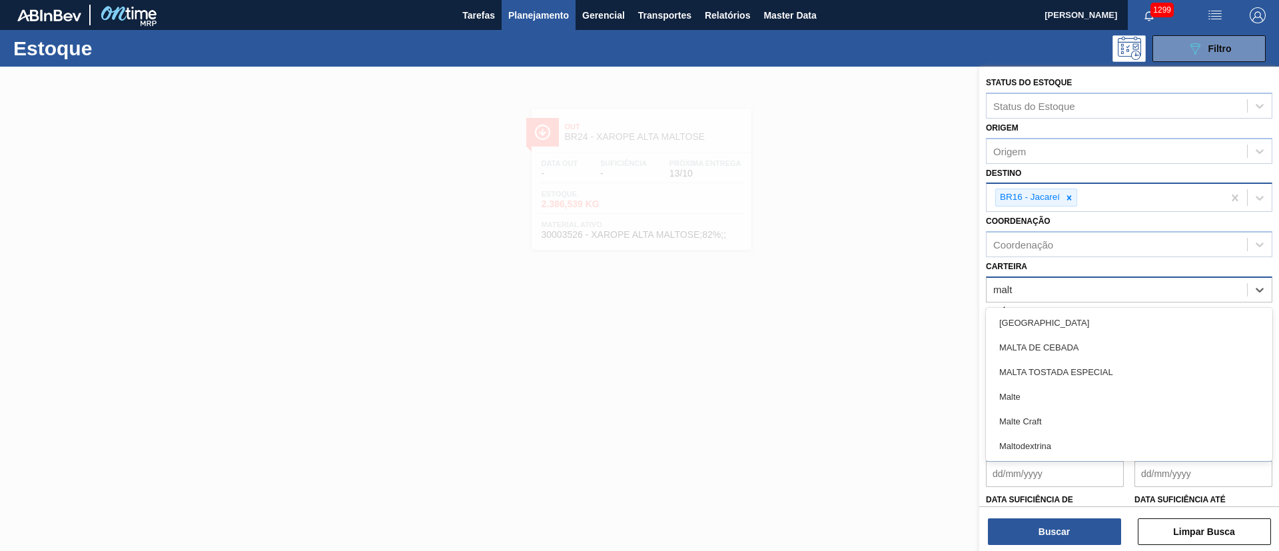
type input "malte"
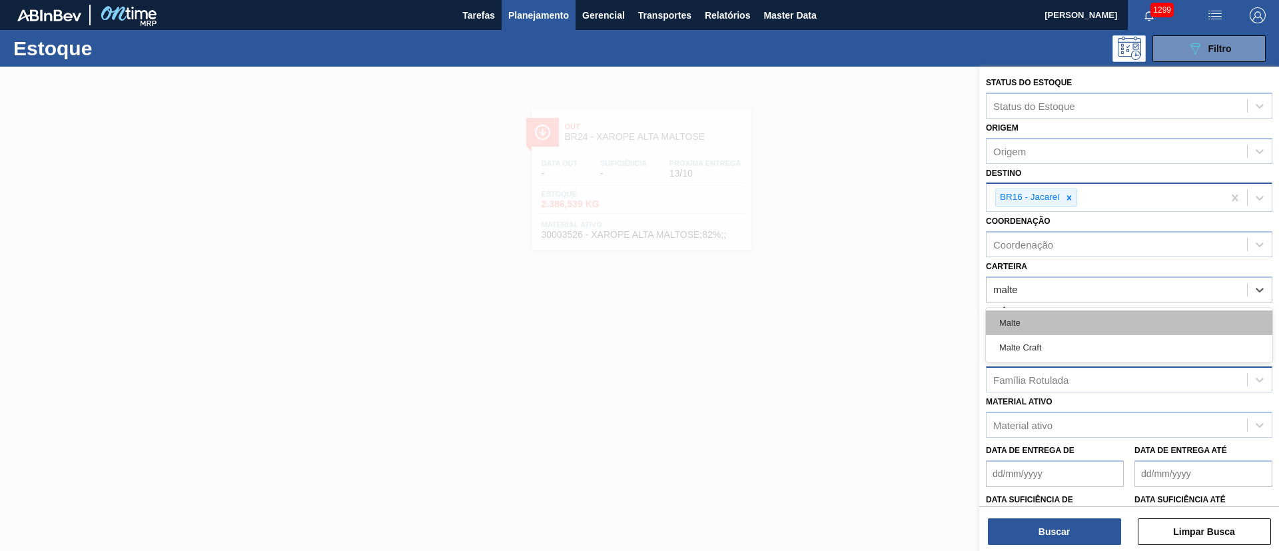
click at [1018, 317] on div "Malte" at bounding box center [1129, 322] width 286 height 25
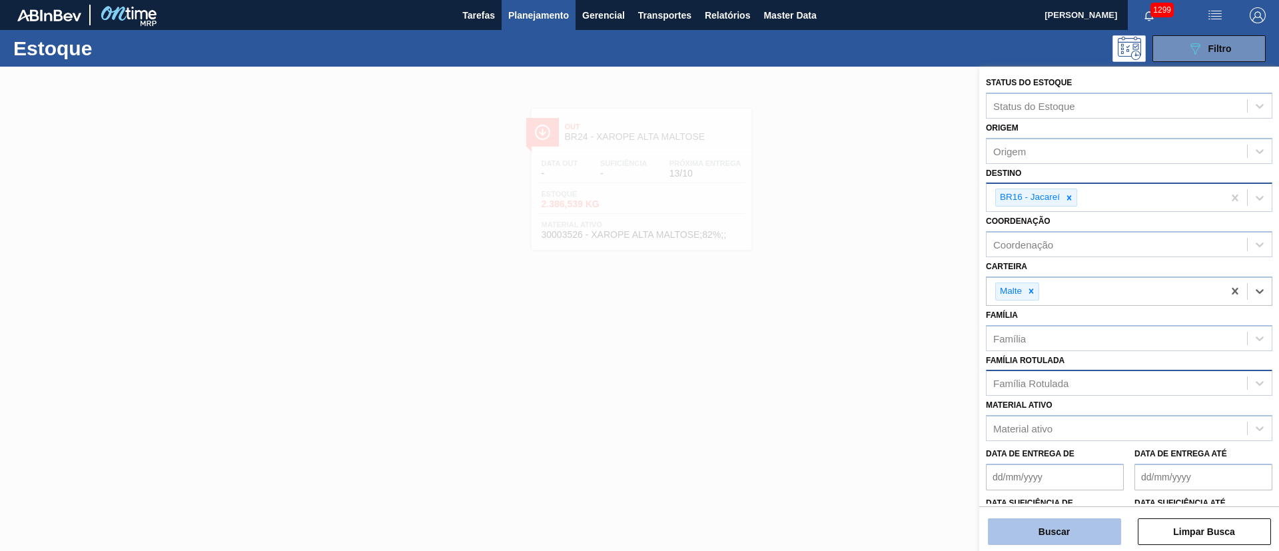
click at [1040, 527] on button "Buscar" at bounding box center [1054, 531] width 133 height 27
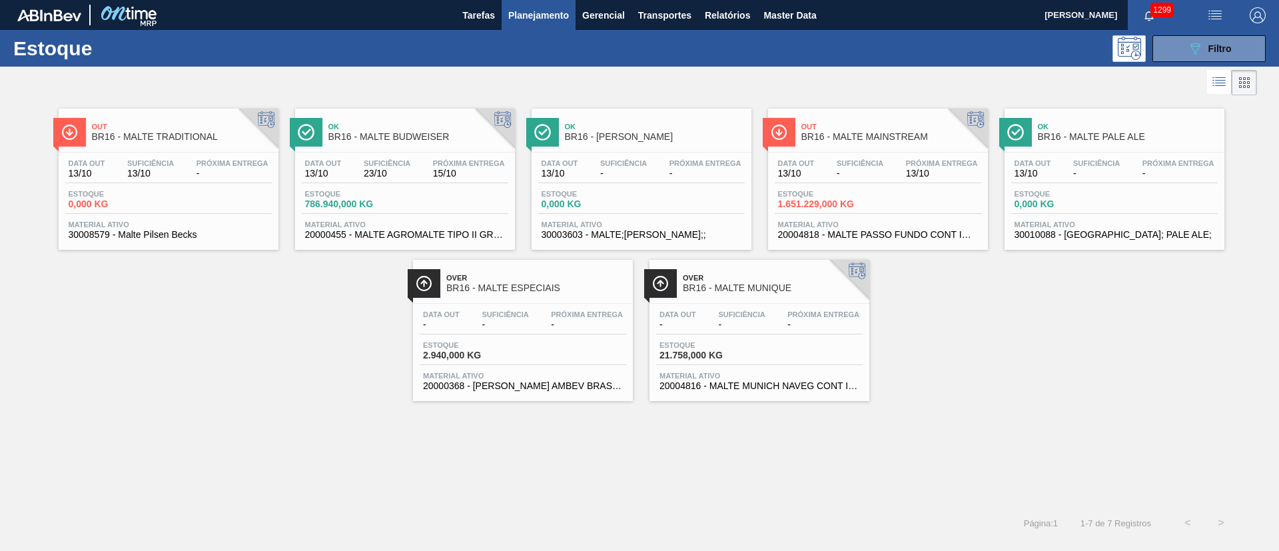
click at [886, 187] on div "Data out 13/10 Suficiência - Próxima Entrega 13/10 Estoque 1.651.229,000 KG Mat…" at bounding box center [878, 198] width 220 height 91
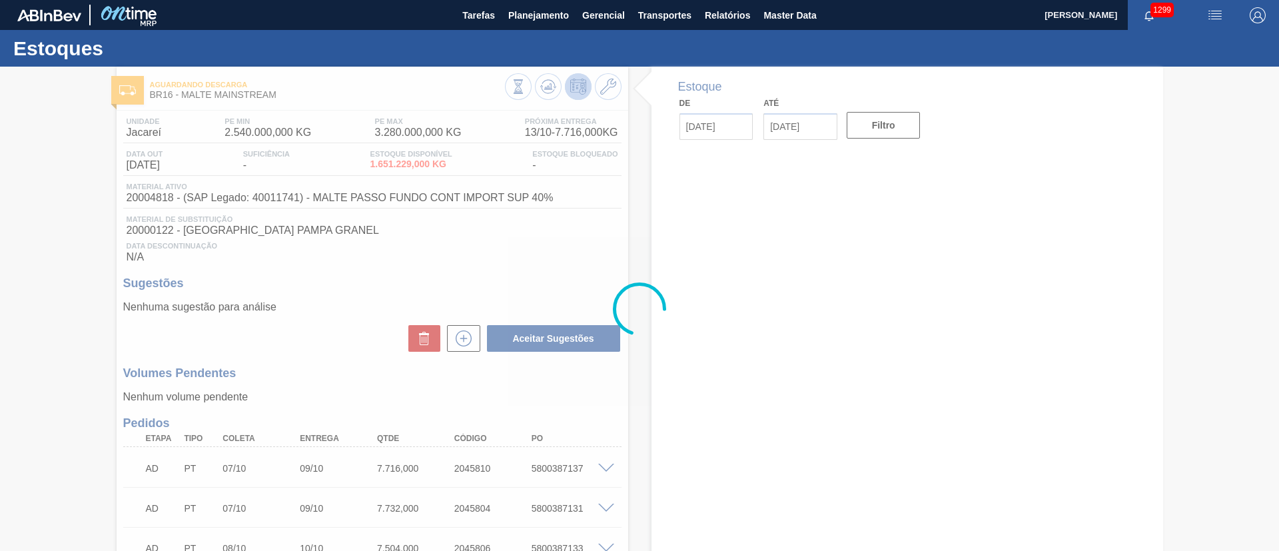
type input "[DATE]"
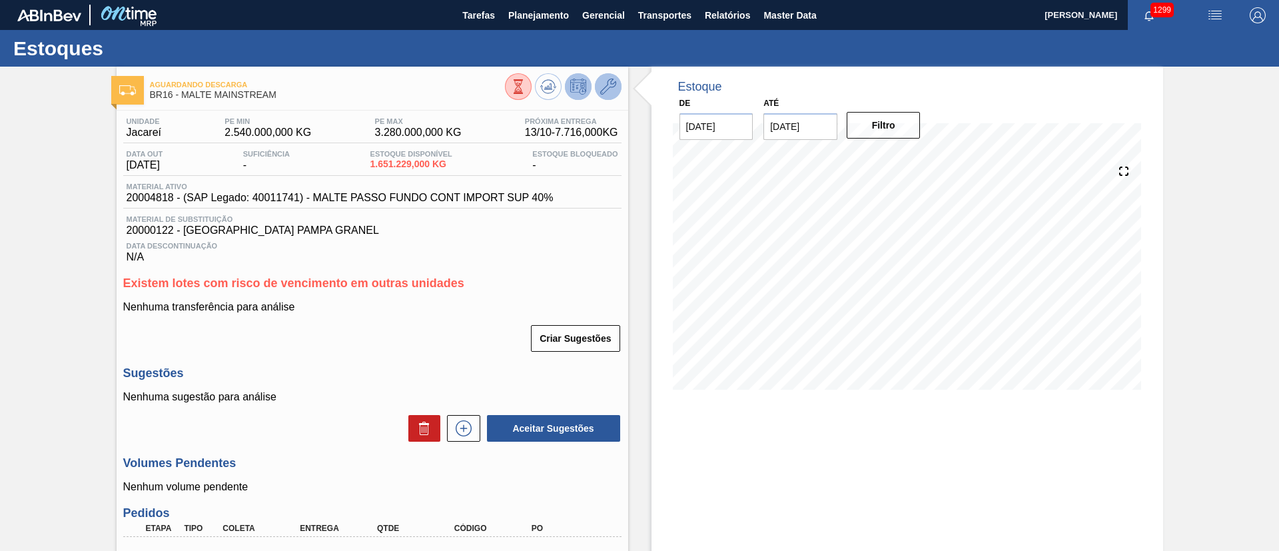
click at [604, 82] on icon at bounding box center [608, 87] width 16 height 16
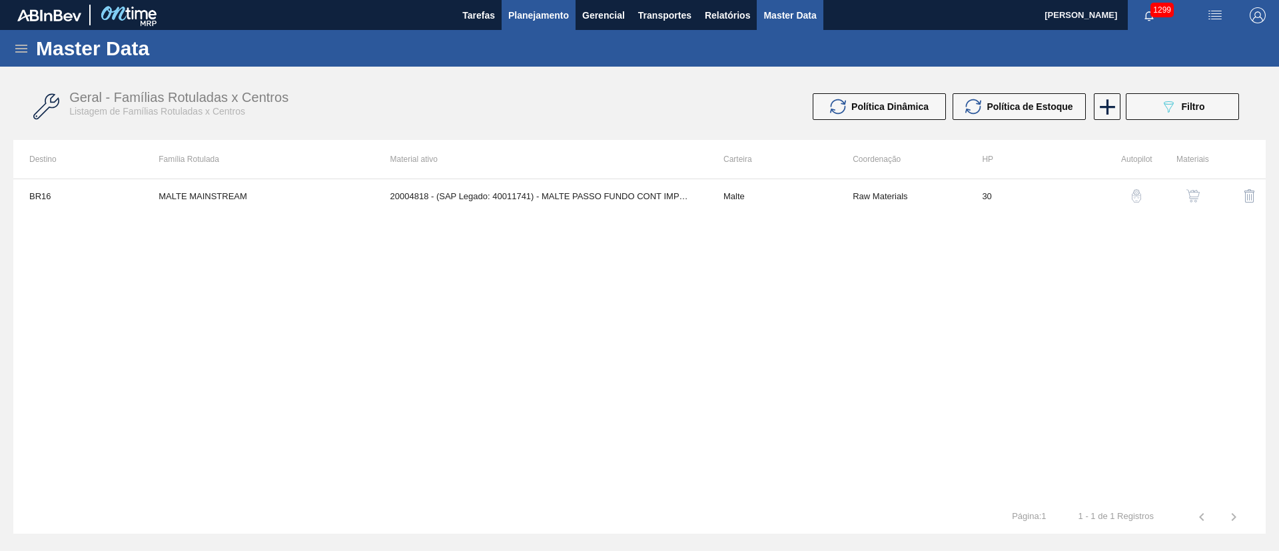
click at [531, 21] on span "Planejamento" at bounding box center [538, 15] width 61 height 16
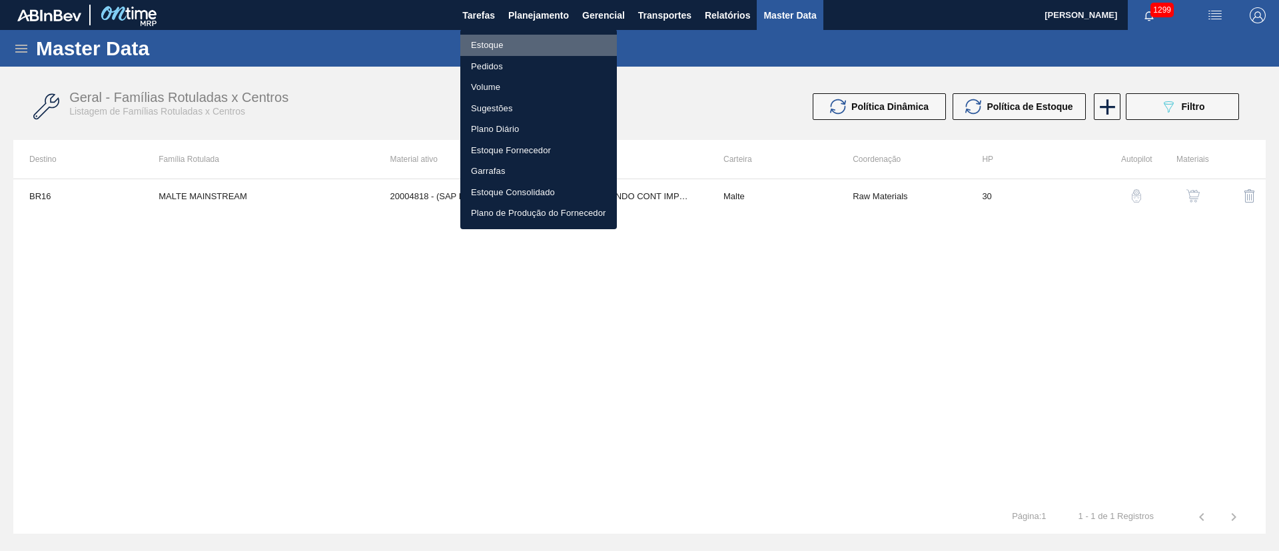
click at [474, 44] on li "Estoque" at bounding box center [538, 45] width 157 height 21
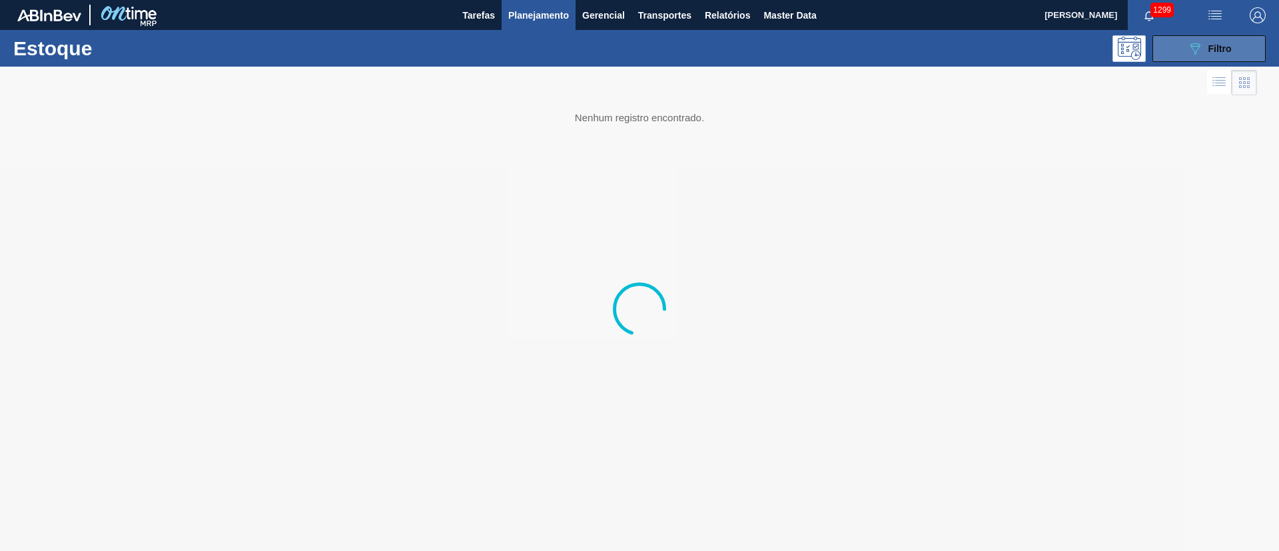
click at [1213, 55] on div "089F7B8B-B2A5-4AFE-B5C0-19BA573D28AC Filtro" at bounding box center [1209, 49] width 45 height 16
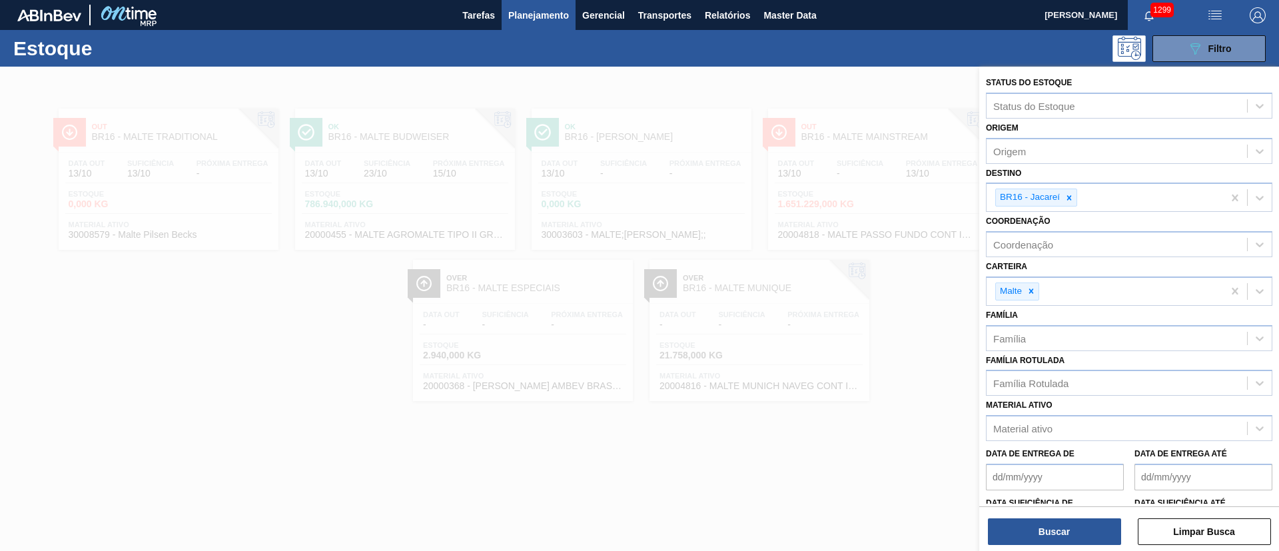
click at [1071, 195] on icon at bounding box center [1069, 197] width 5 height 5
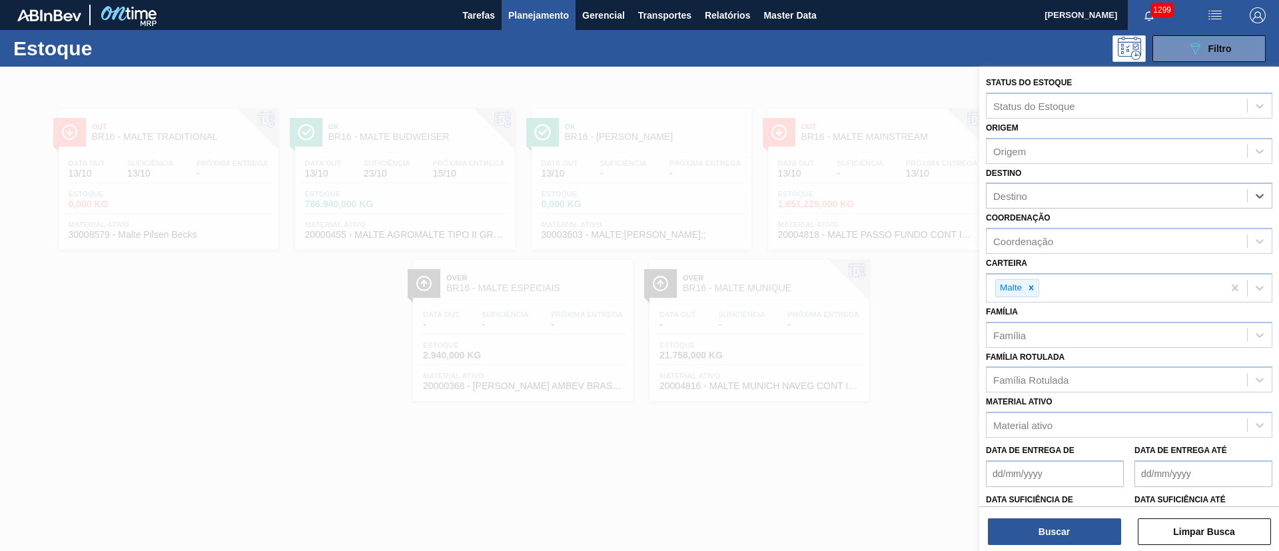
type input "10"
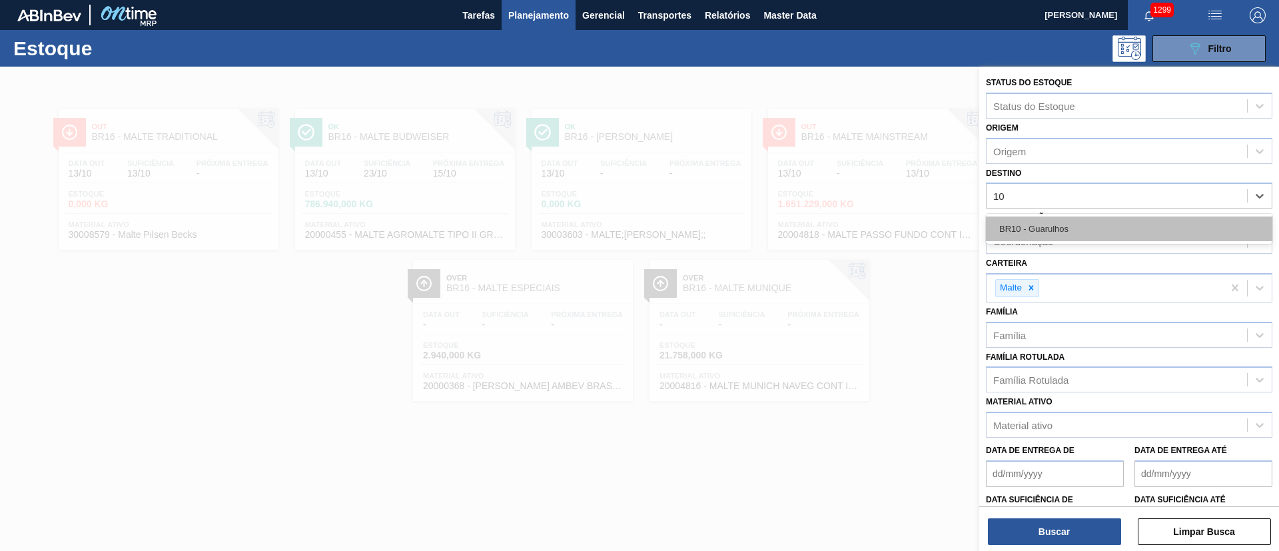
click at [1045, 222] on div "BR10 - Guarulhos" at bounding box center [1129, 228] width 286 height 25
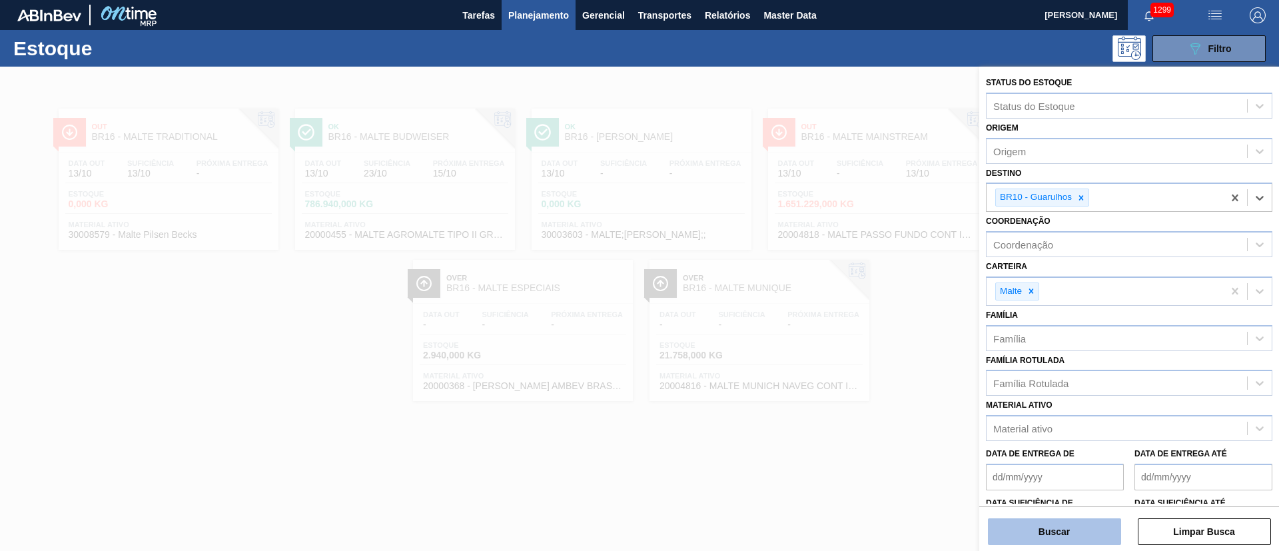
click at [1028, 525] on button "Buscar" at bounding box center [1054, 531] width 133 height 27
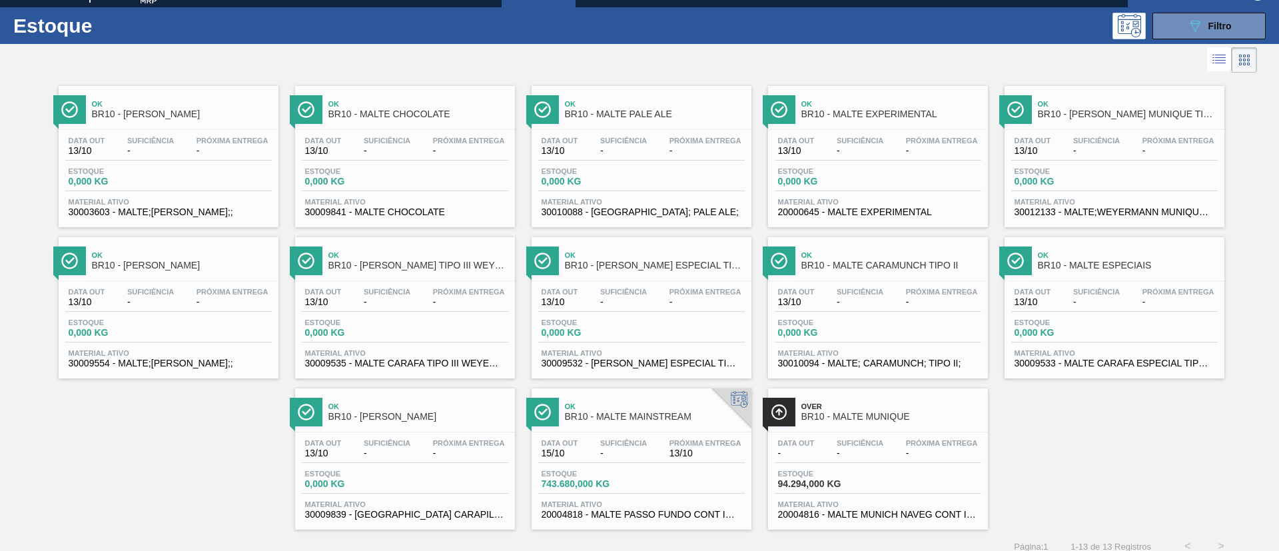
scroll to position [35, 0]
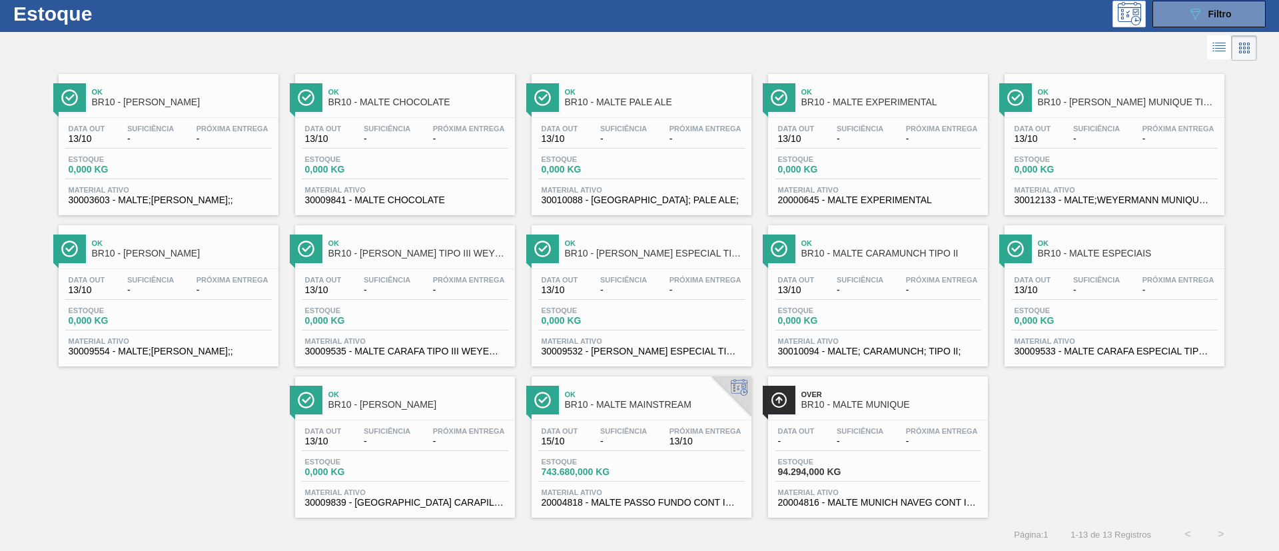
click at [615, 424] on div "Data out 15/10 Suficiência - Próxima Entrega 13/10 Estoque 743.680,000 KG Mater…" at bounding box center [641, 465] width 220 height 91
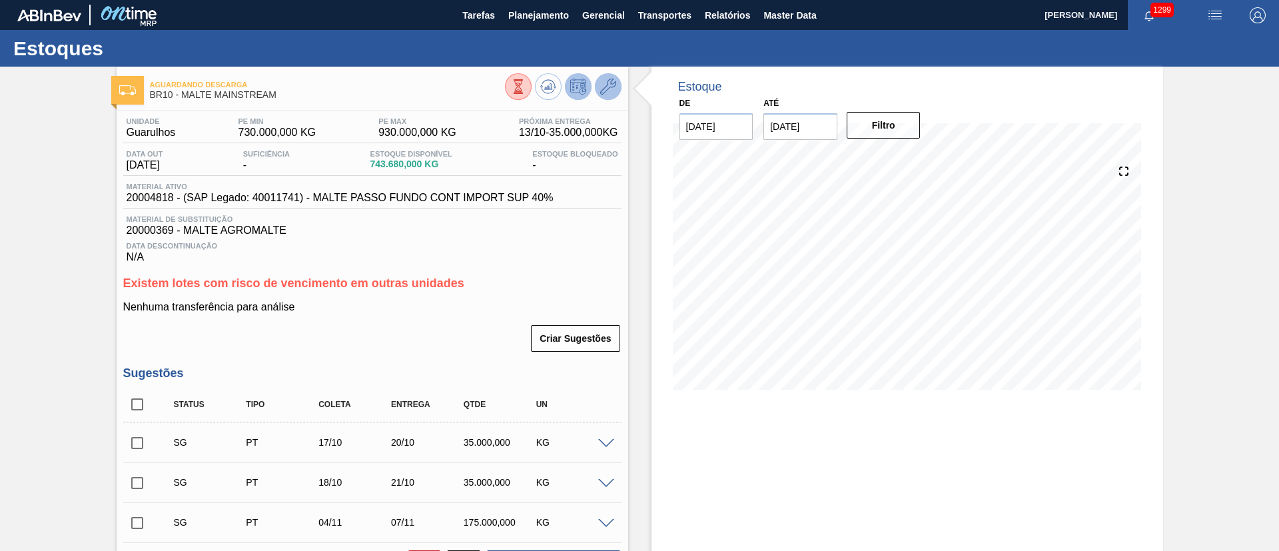
click at [609, 87] on icon at bounding box center [608, 87] width 16 height 16
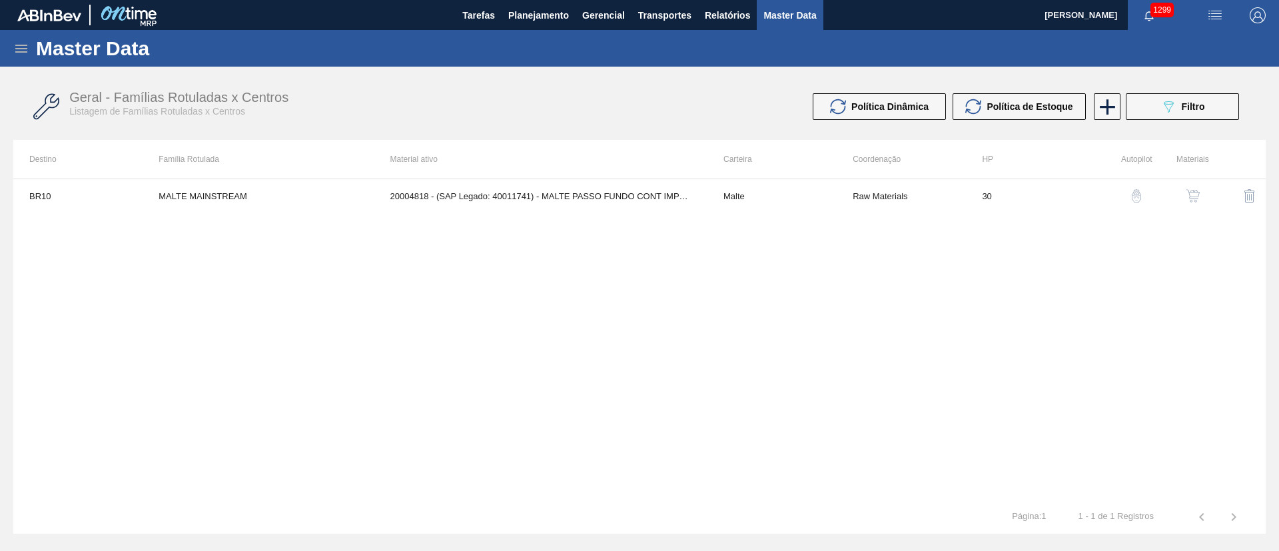
click at [1199, 198] on img "button" at bounding box center [1192, 195] width 13 height 13
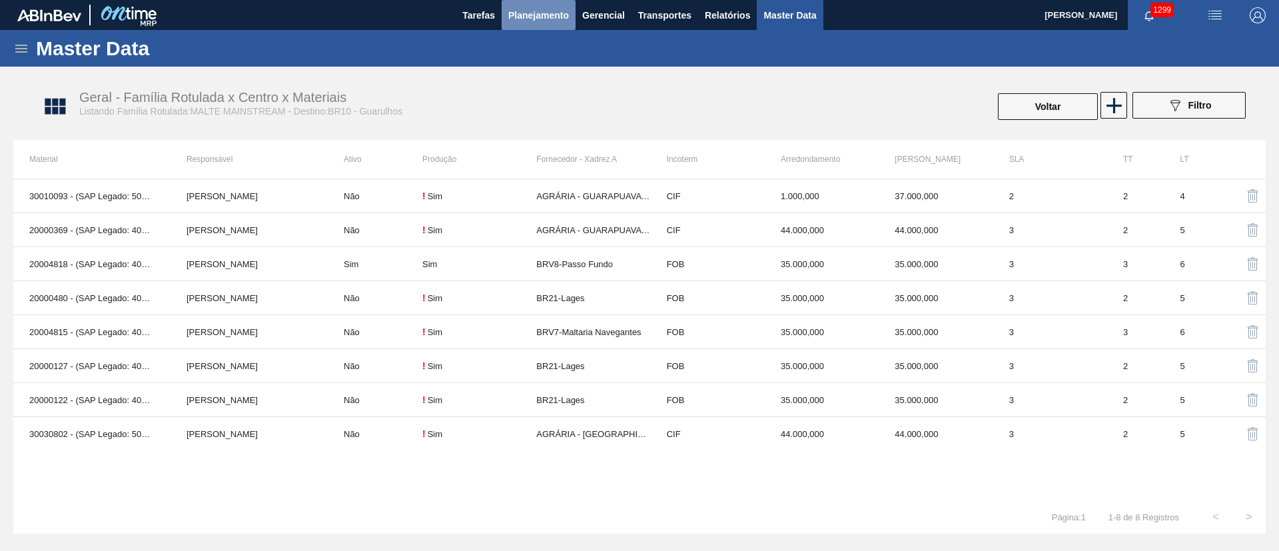
click at [520, 11] on span "Planejamento" at bounding box center [538, 15] width 61 height 16
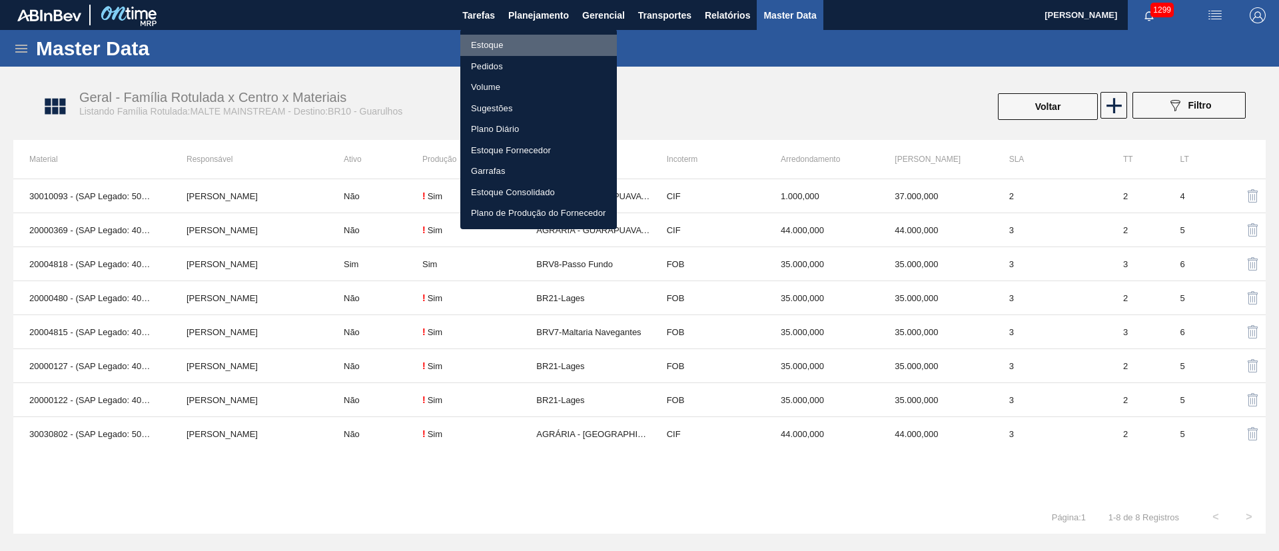
click at [486, 45] on li "Estoque" at bounding box center [538, 45] width 157 height 21
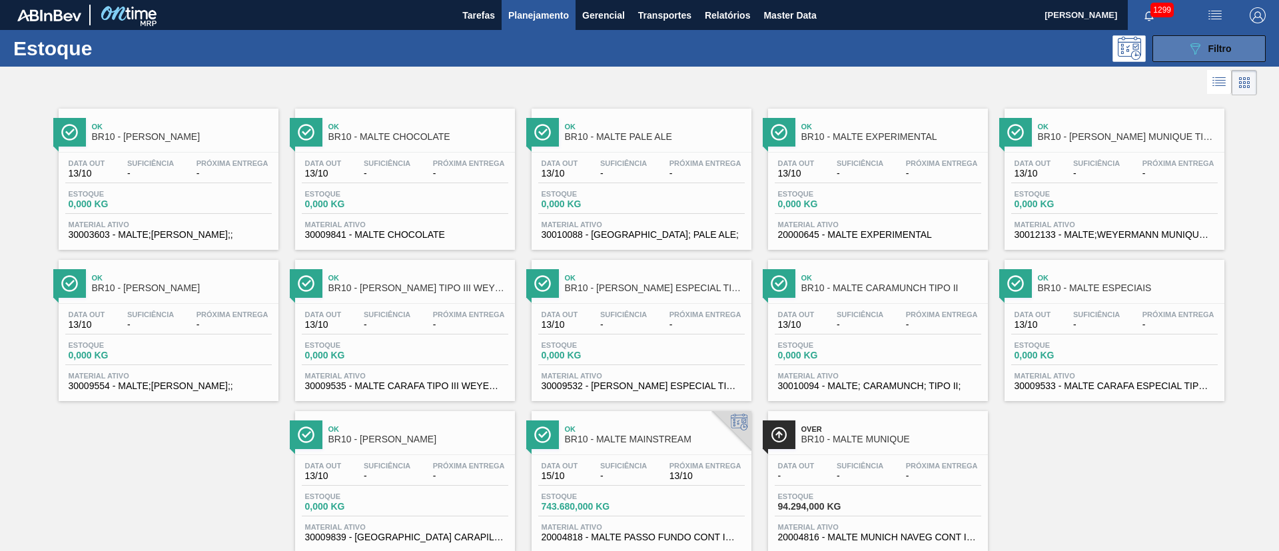
click at [1177, 52] on button "089F7B8B-B2A5-4AFE-B5C0-19BA573D28AC Filtro" at bounding box center [1208, 48] width 113 height 27
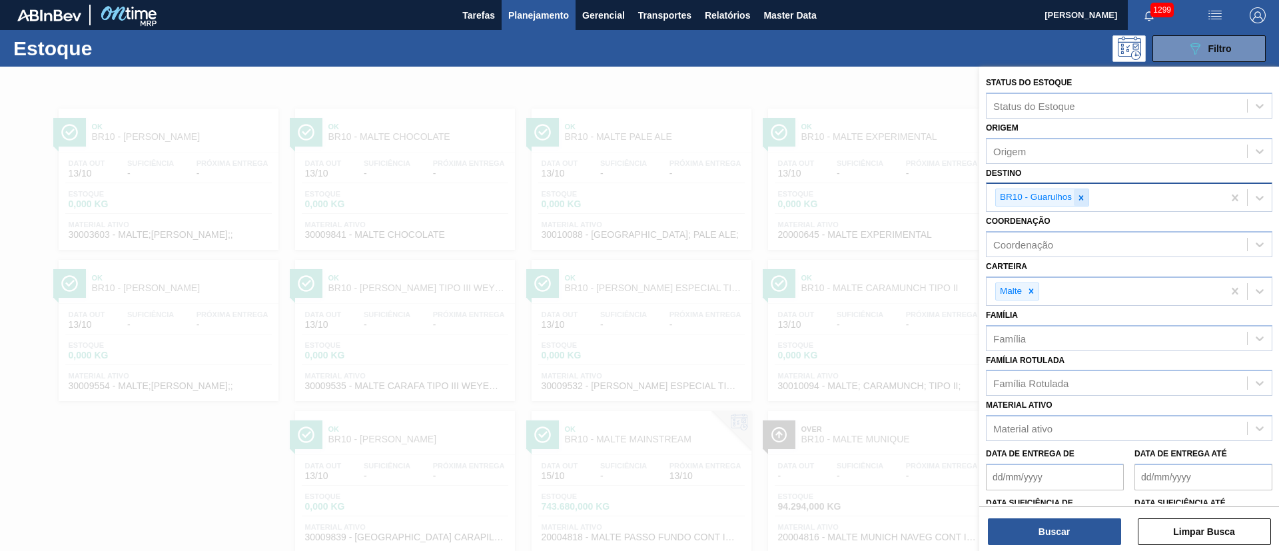
click at [1080, 200] on icon at bounding box center [1080, 197] width 9 height 9
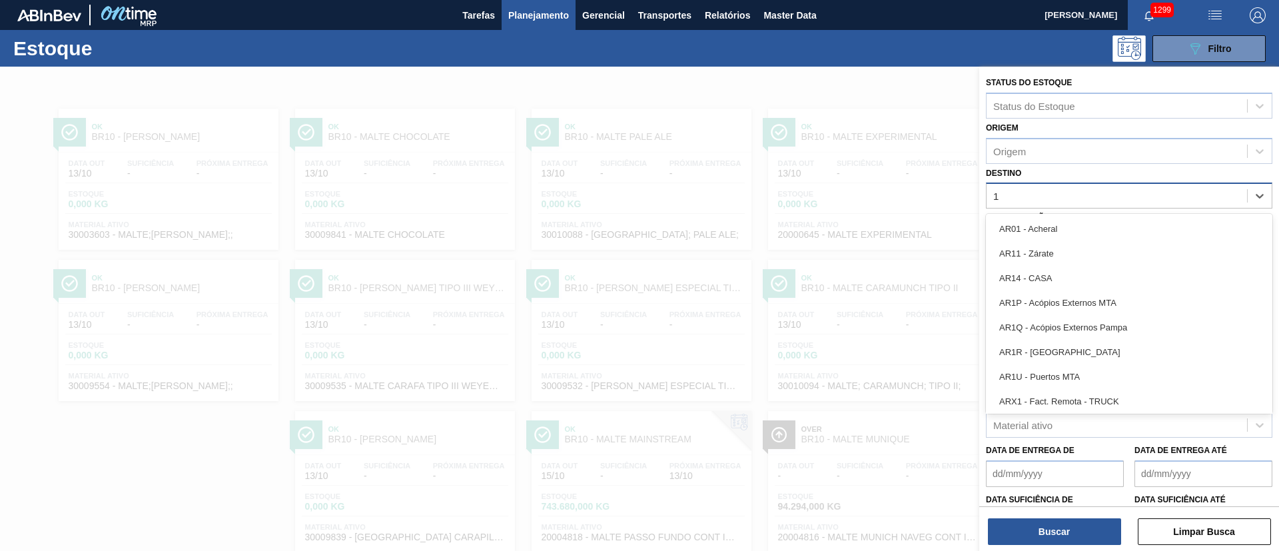
type input "11"
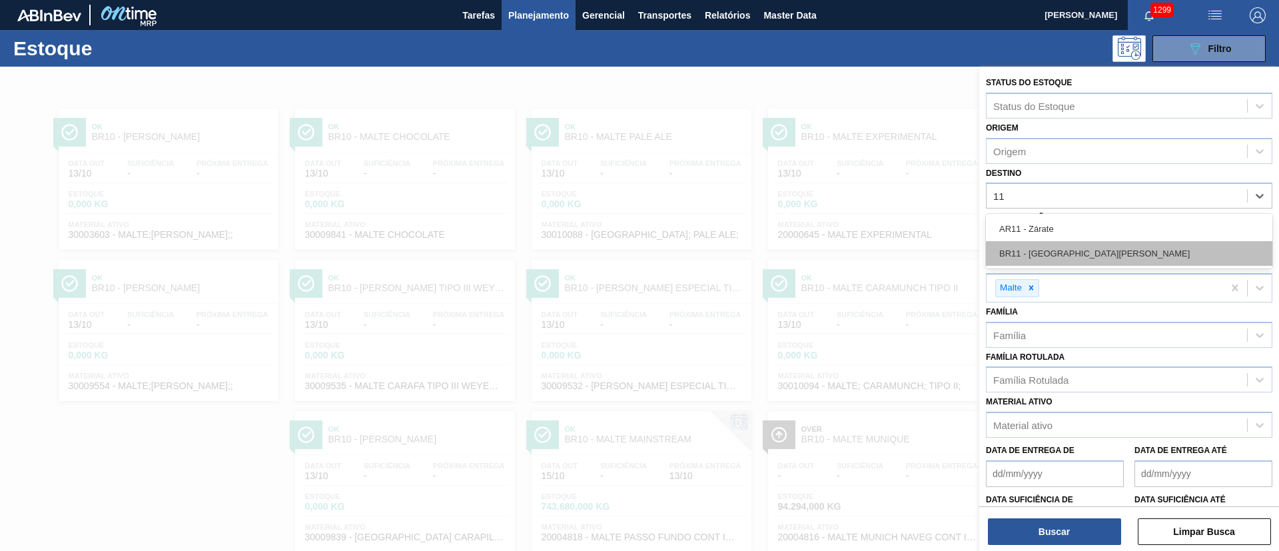
click at [1023, 252] on div "BR11 - [GEOGRAPHIC_DATA][PERSON_NAME]" at bounding box center [1129, 253] width 286 height 25
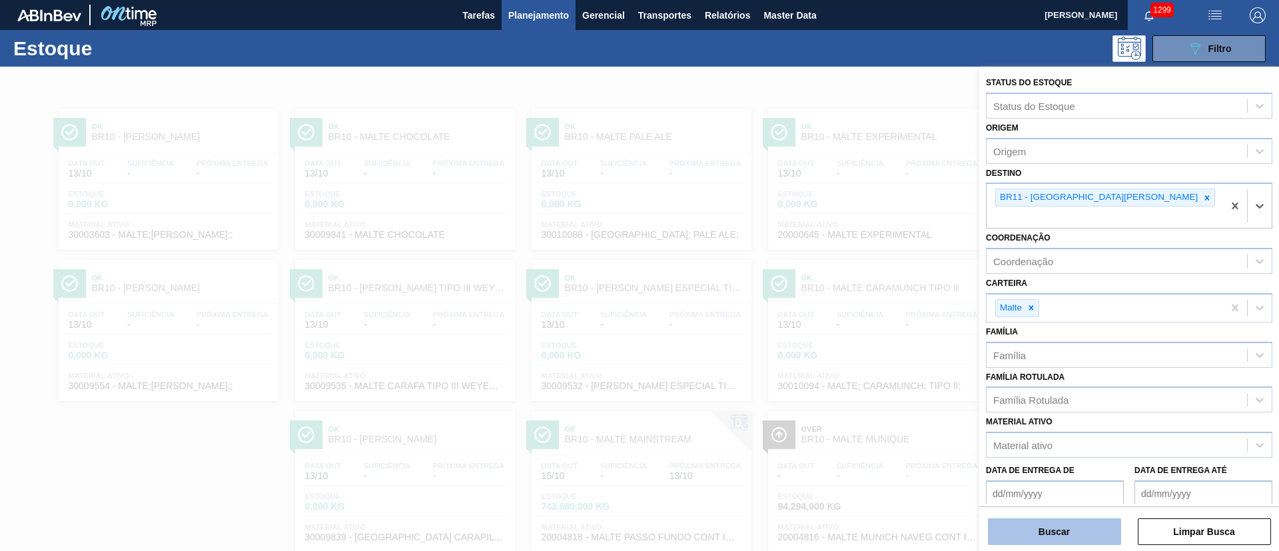
click at [1028, 522] on button "Buscar" at bounding box center [1054, 531] width 133 height 27
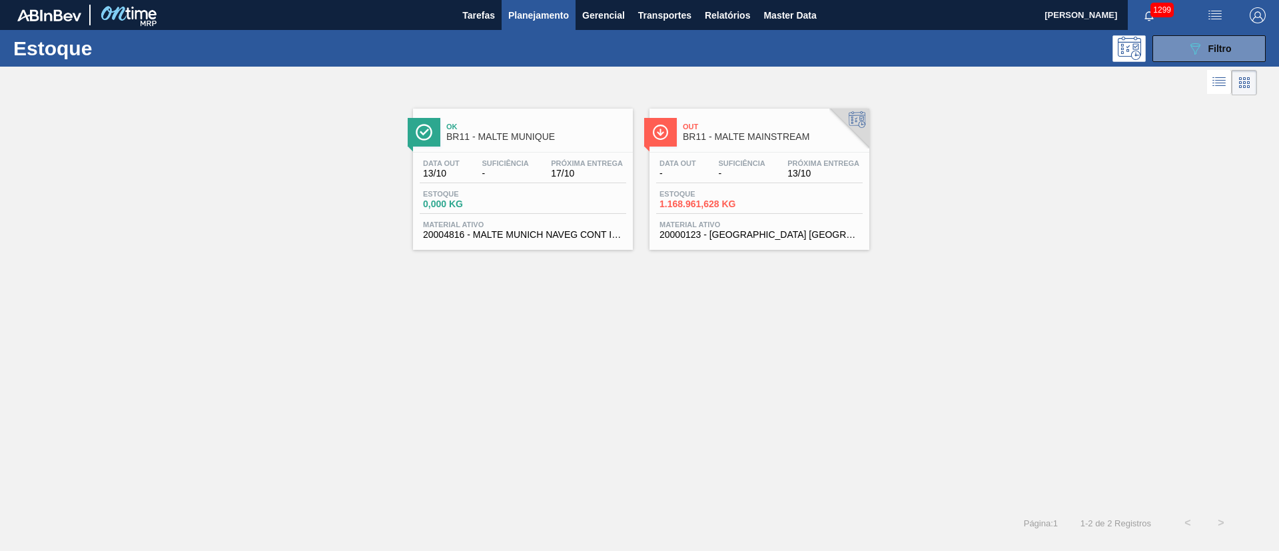
click at [735, 176] on span "-" at bounding box center [741, 173] width 47 height 10
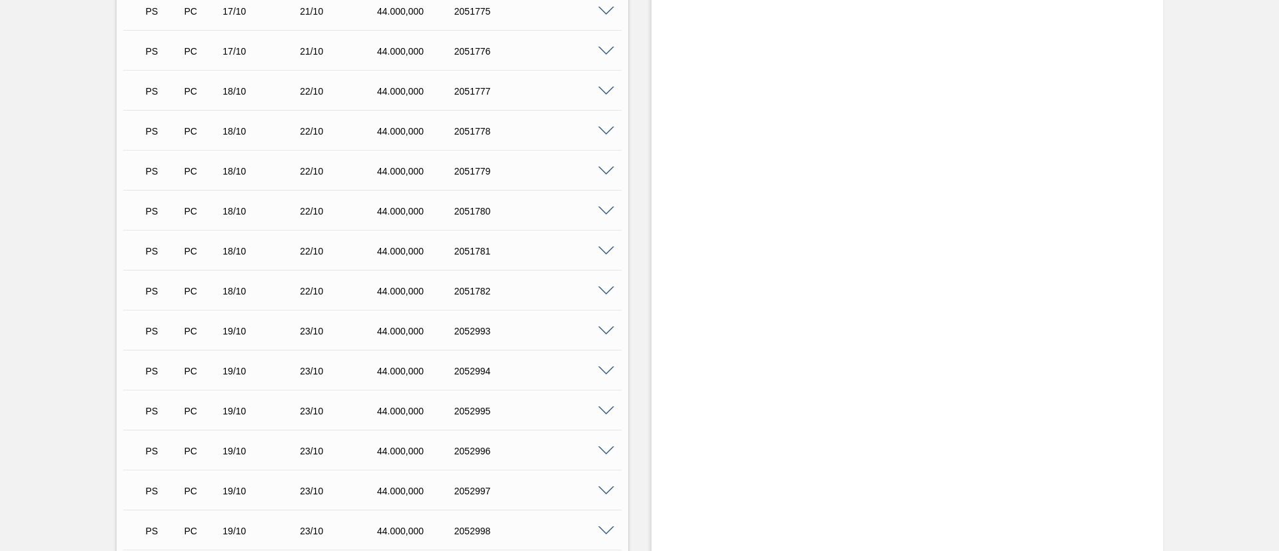
scroll to position [2797, 0]
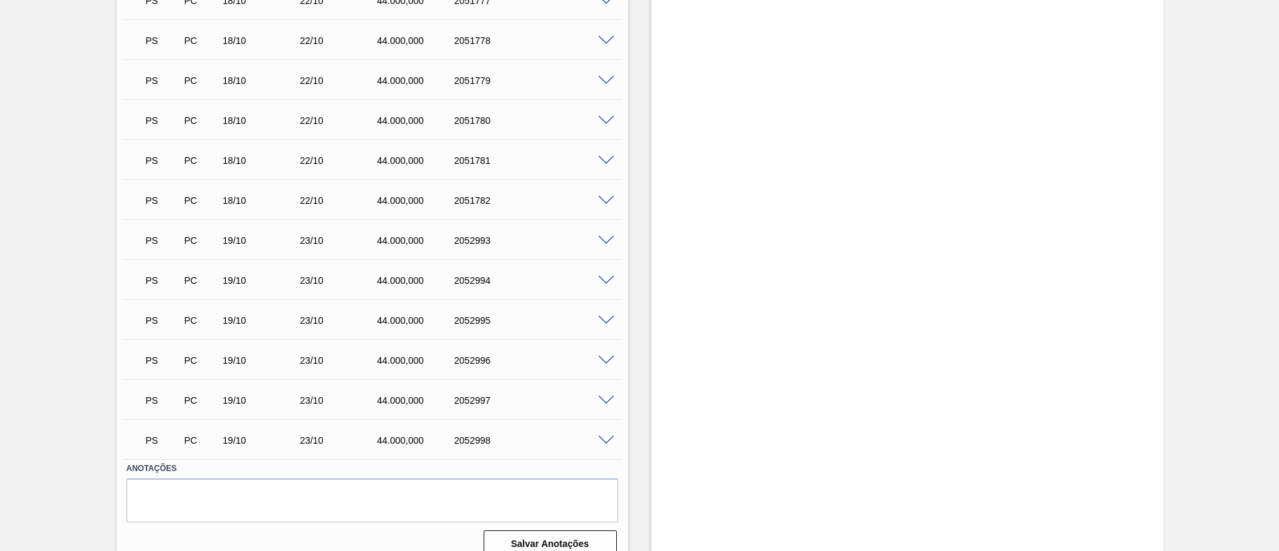
click at [606, 436] on span at bounding box center [606, 441] width 16 height 10
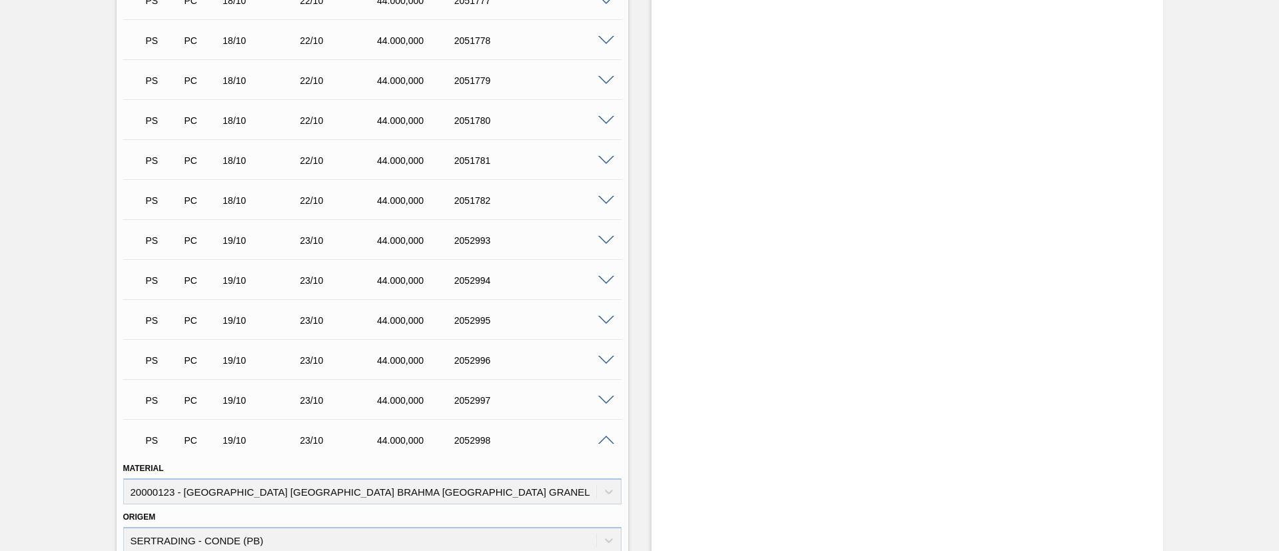
scroll to position [3125, 0]
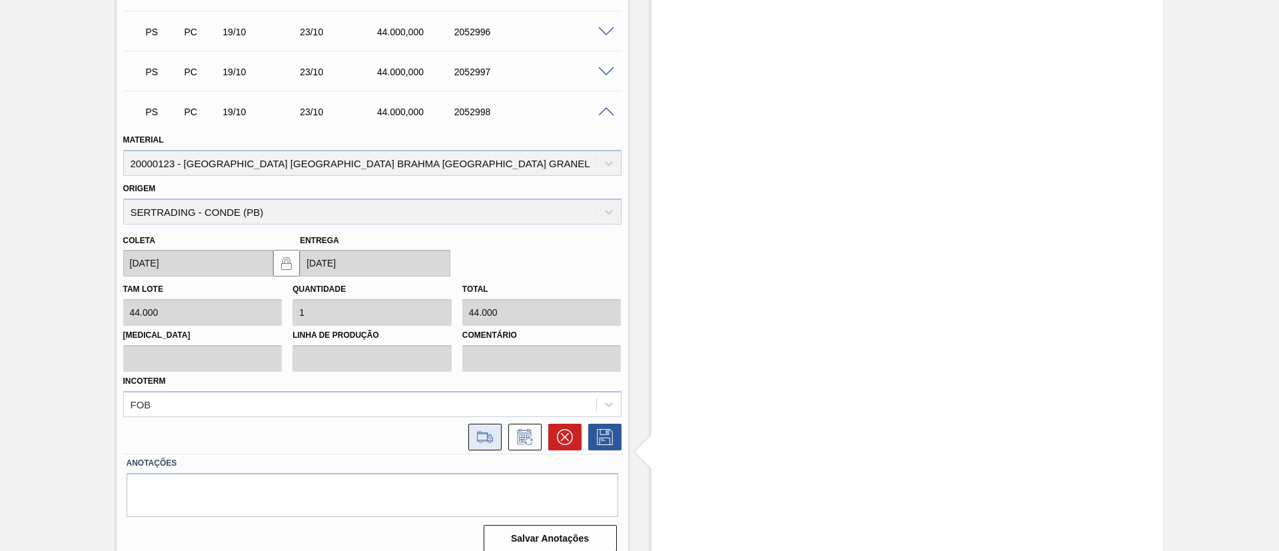
click at [482, 429] on icon at bounding box center [484, 437] width 21 height 16
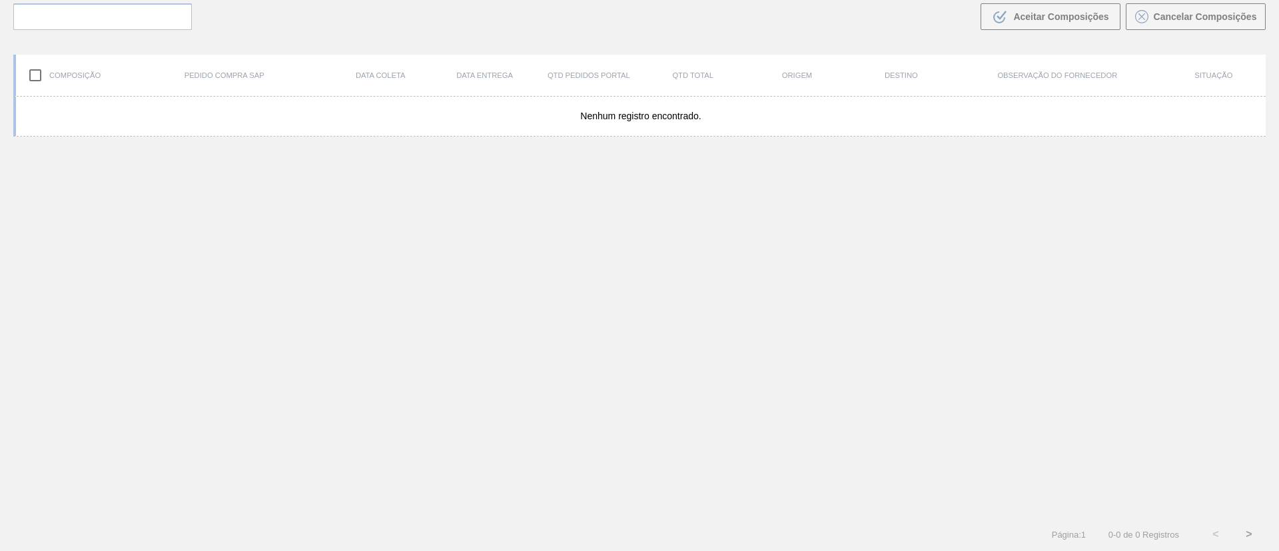
scroll to position [96, 0]
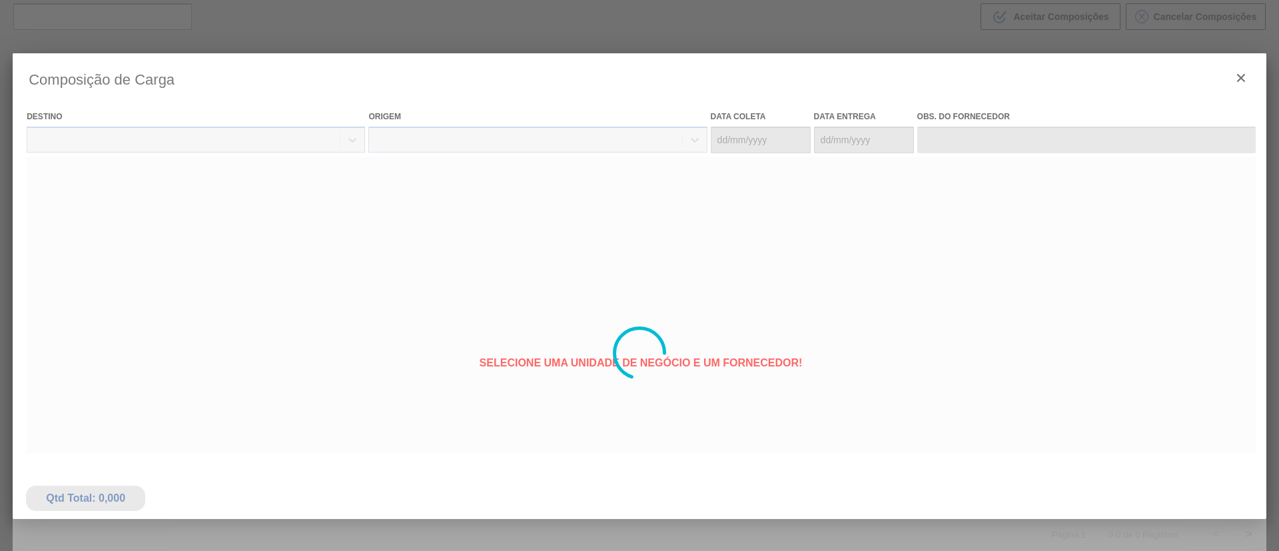
type coleta "[DATE]"
type Entrega "[DATE]"
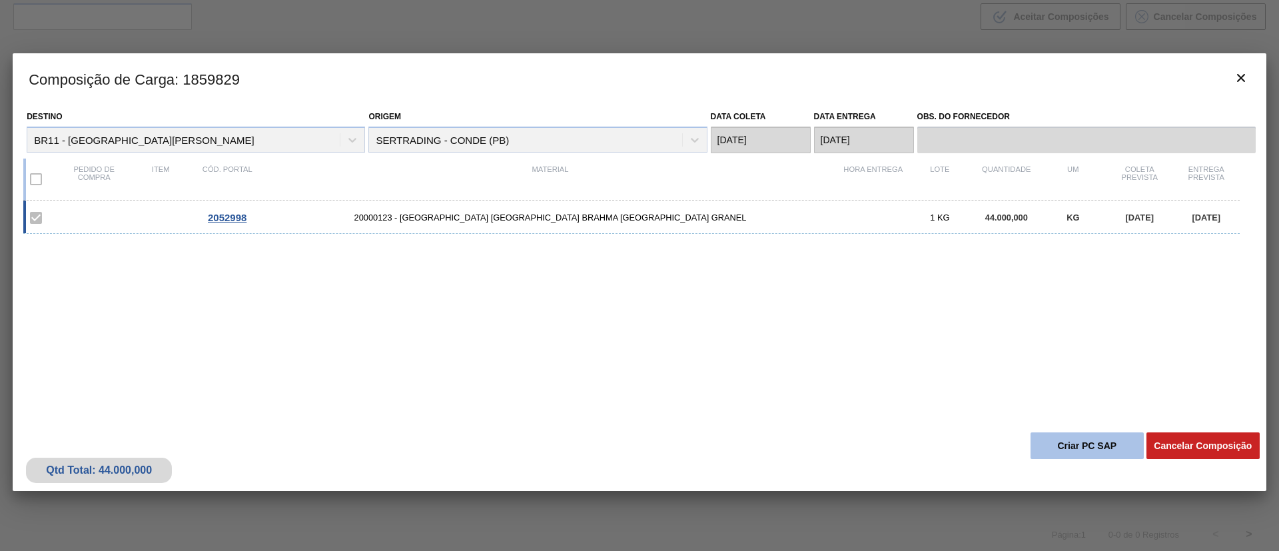
click at [1074, 444] on button "Criar PC SAP" at bounding box center [1086, 445] width 113 height 27
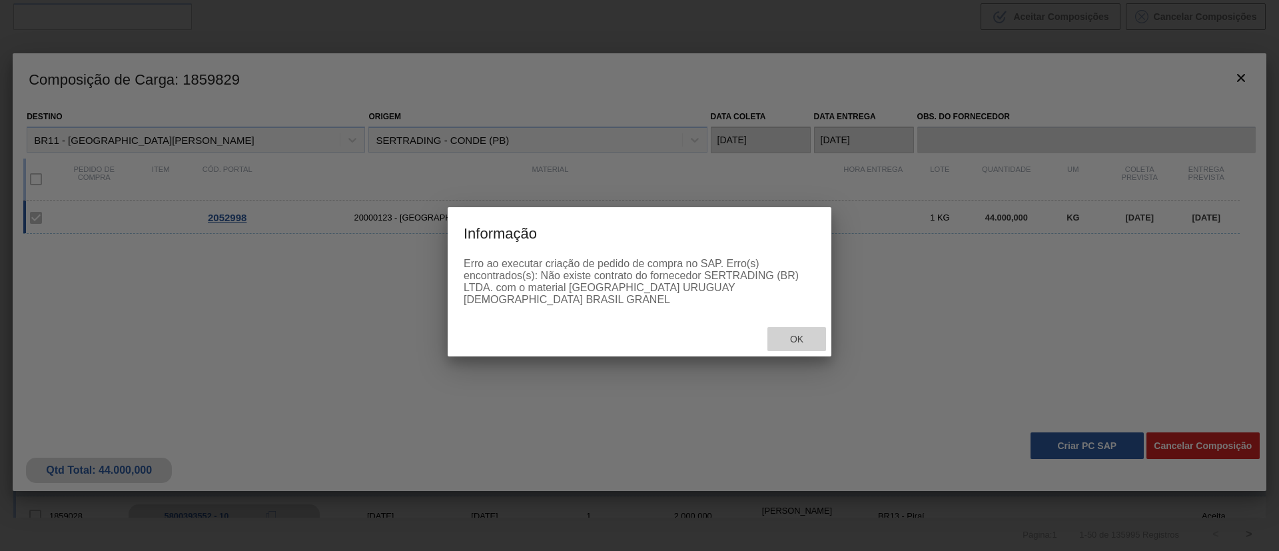
click at [798, 334] on span "Ok" at bounding box center [796, 339] width 35 height 11
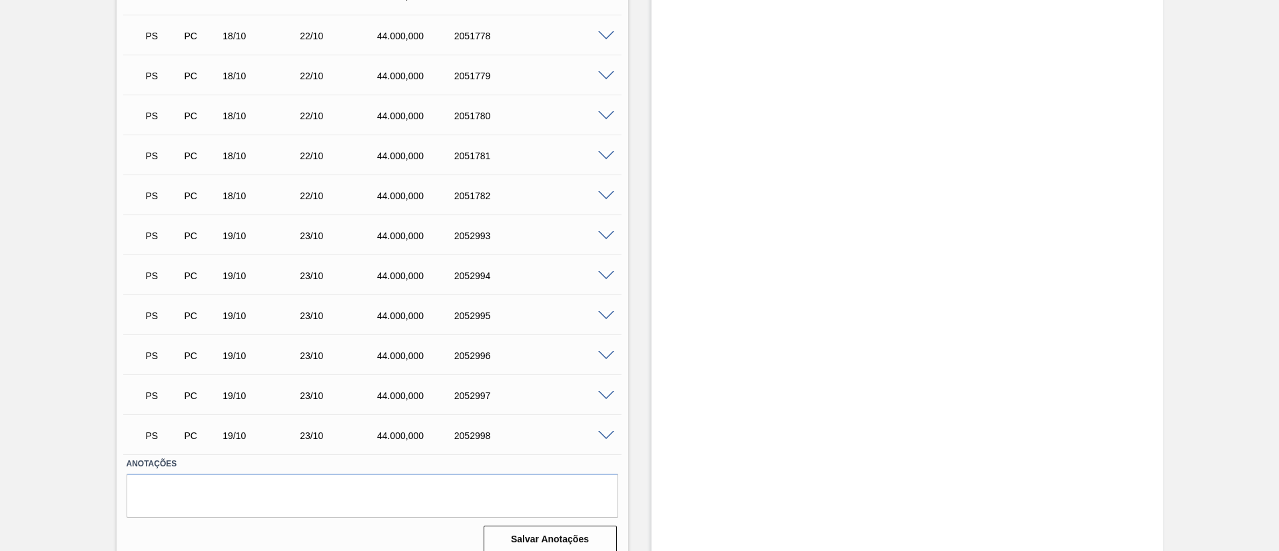
scroll to position [2802, 0]
click at [605, 430] on span at bounding box center [606, 435] width 16 height 10
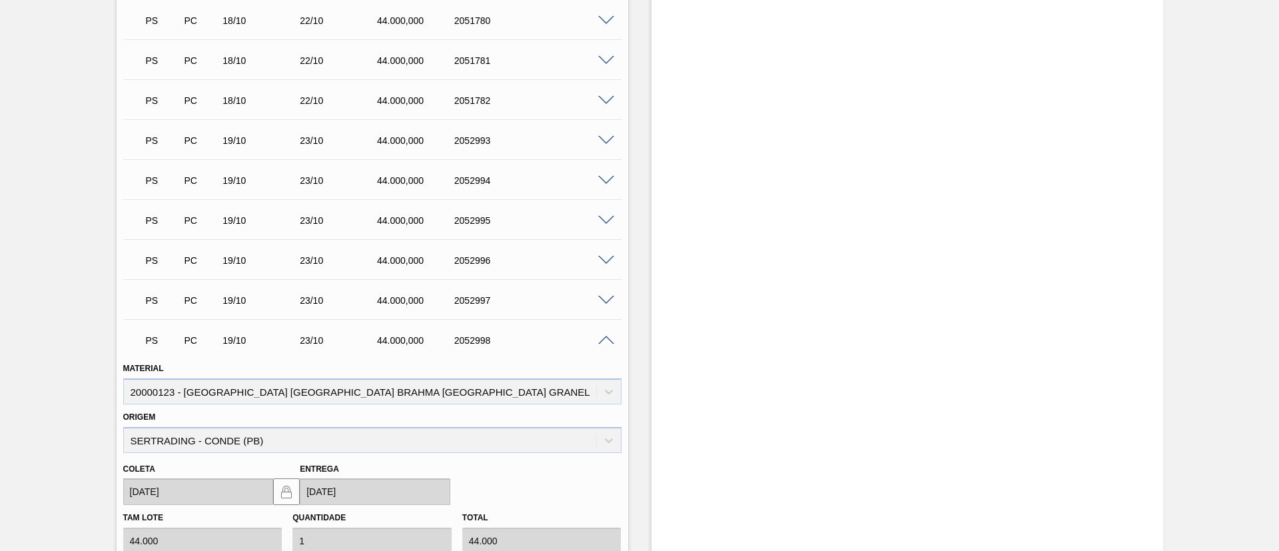
scroll to position [3125, 0]
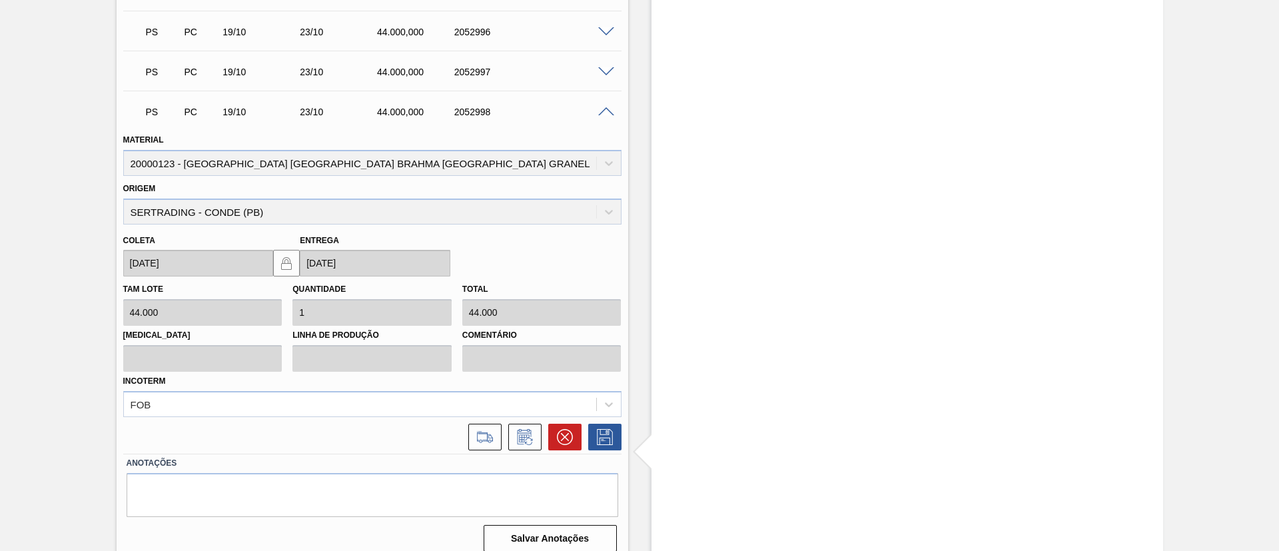
click at [599, 107] on span at bounding box center [606, 112] width 16 height 10
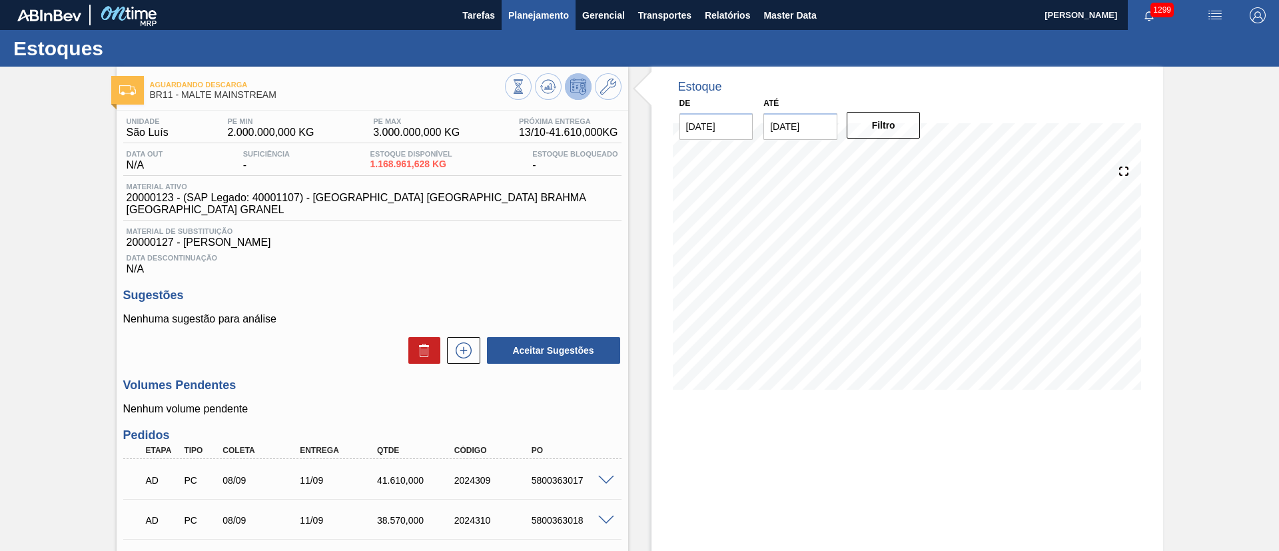
click at [540, 19] on span "Planejamento" at bounding box center [538, 15] width 61 height 16
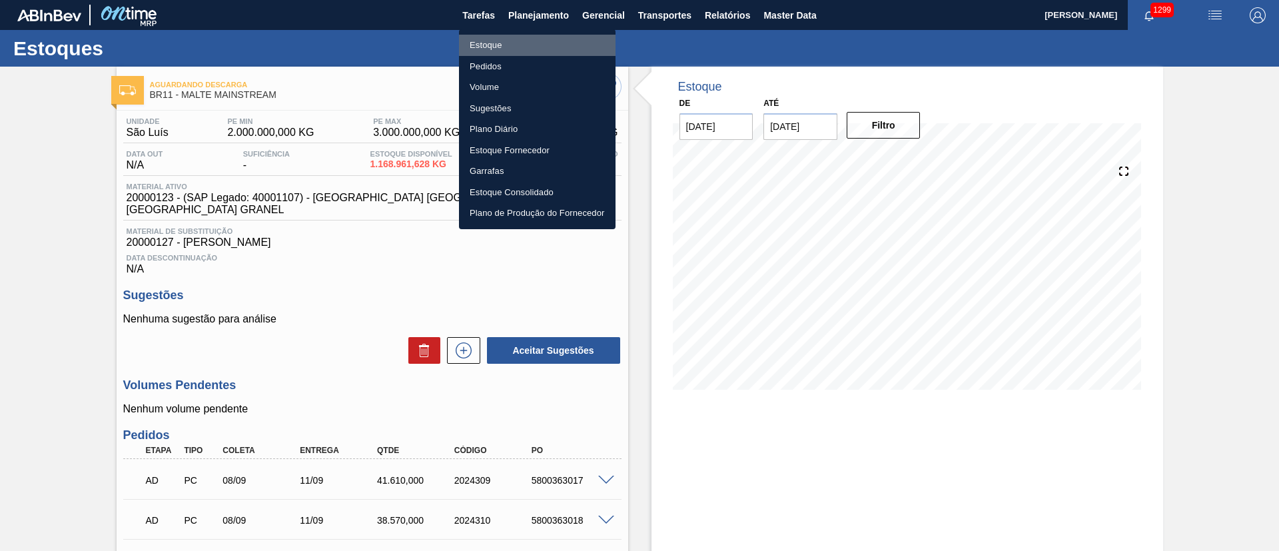
click at [478, 49] on li "Estoque" at bounding box center [537, 45] width 157 height 21
